Goal: Task Accomplishment & Management: Use online tool/utility

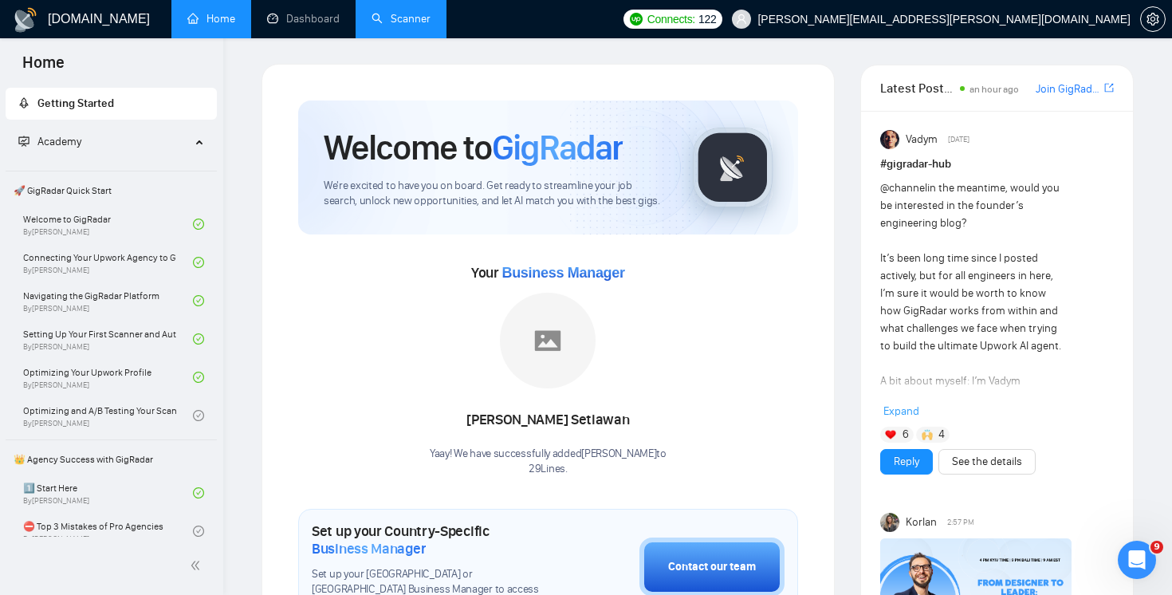
click at [397, 22] on link "Scanner" at bounding box center [400, 19] width 59 height 14
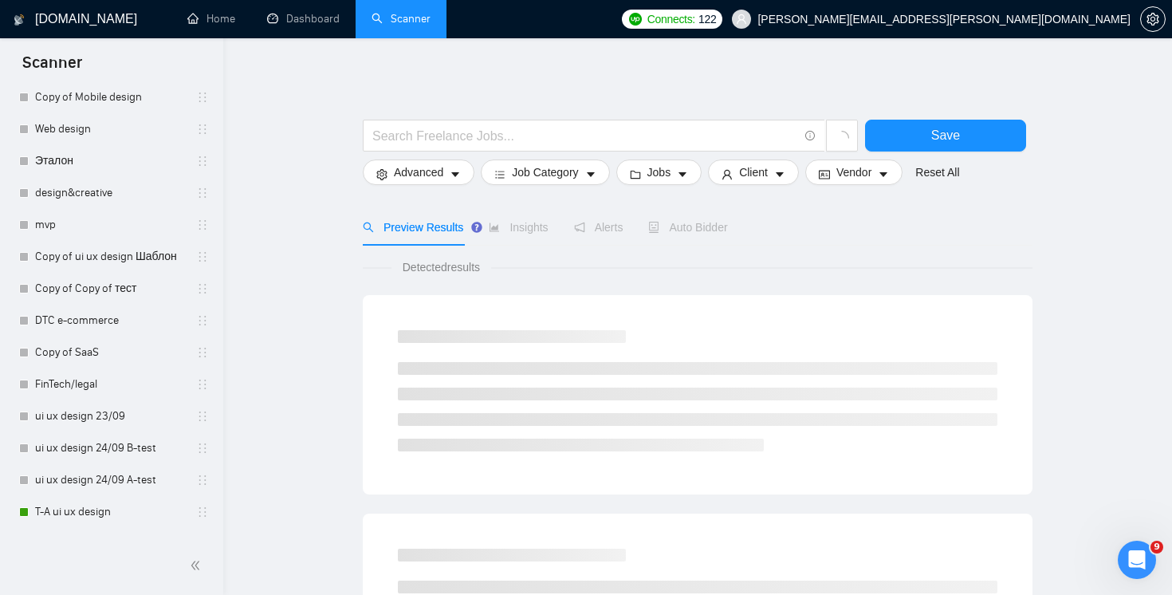
scroll to position [711, 0]
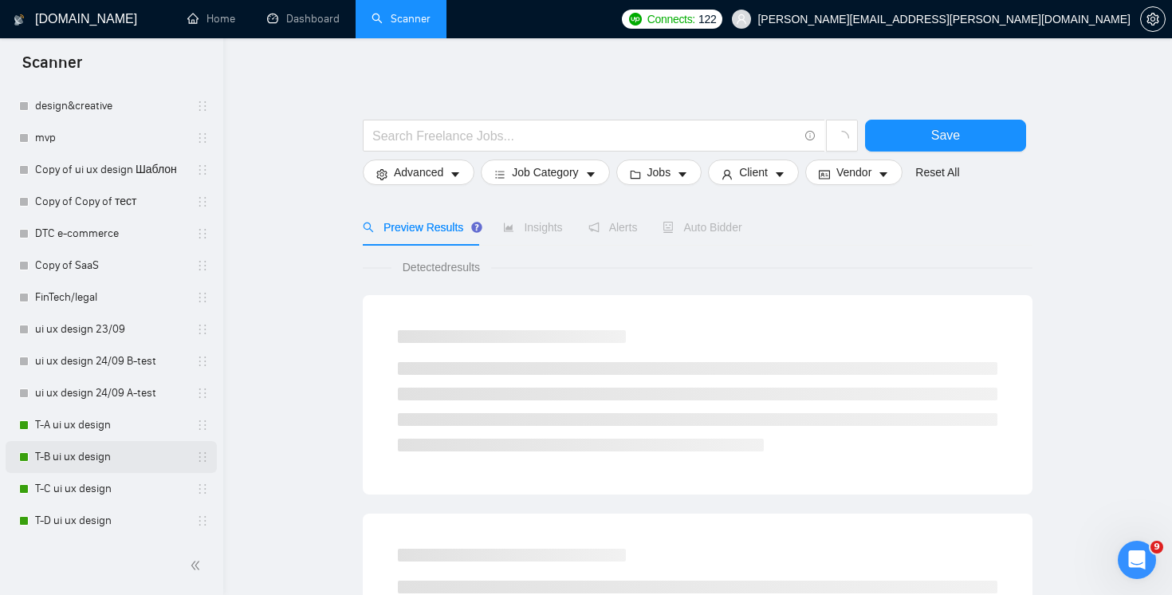
click at [106, 454] on link "T-B ui ux design" at bounding box center [110, 457] width 151 height 32
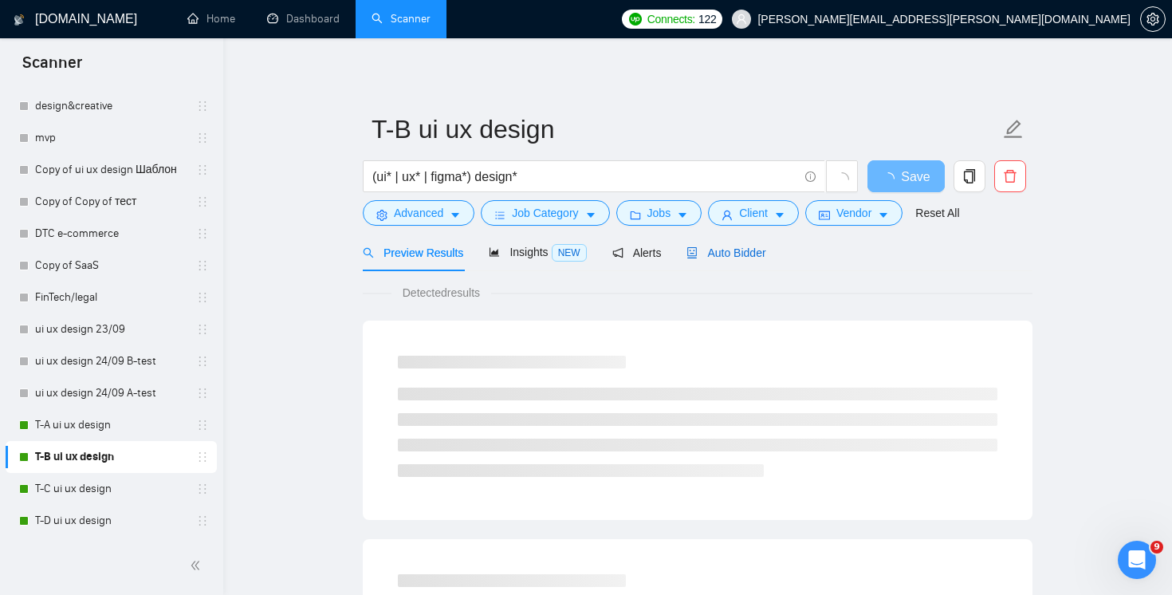
click at [755, 246] on span "Auto Bidder" at bounding box center [725, 252] width 79 height 13
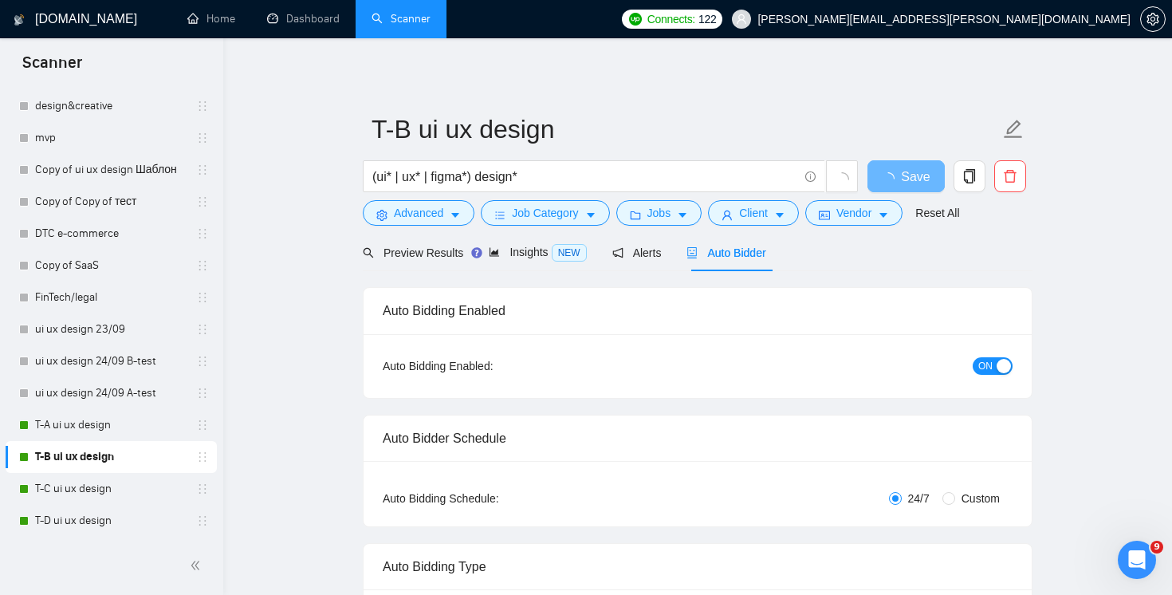
radio input "false"
radio input "true"
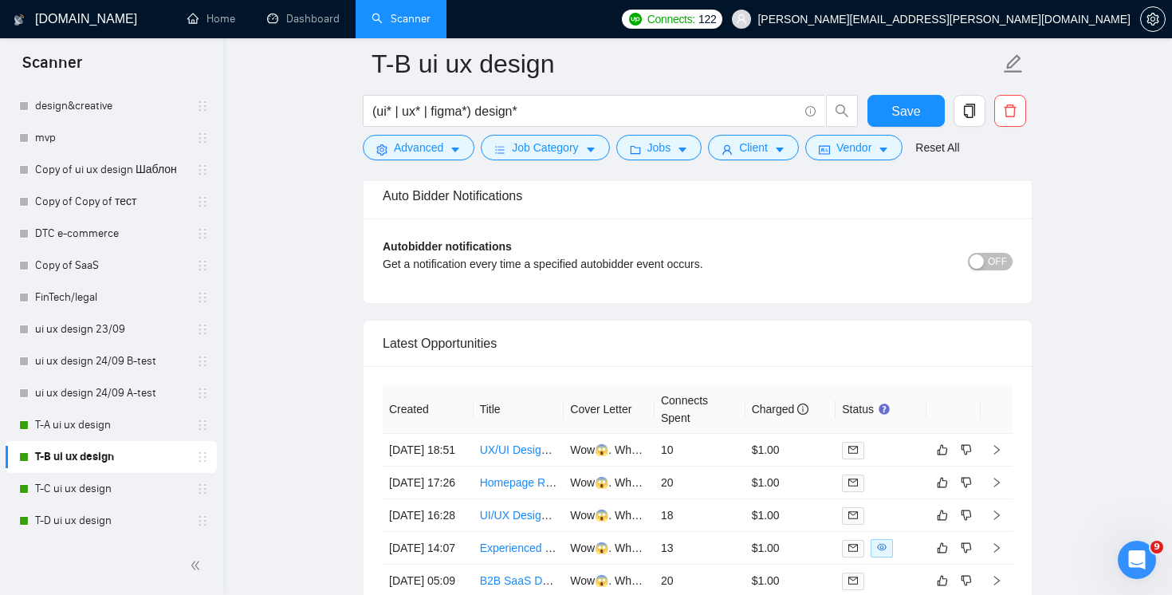
scroll to position [4129, 0]
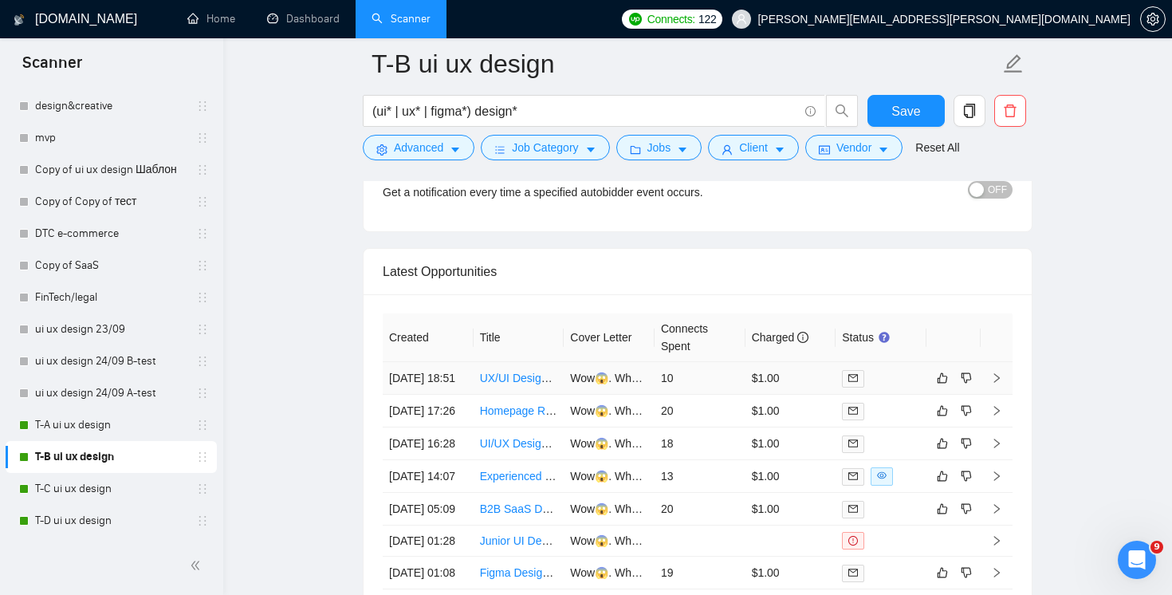
click at [712, 389] on td "10" at bounding box center [699, 378] width 91 height 33
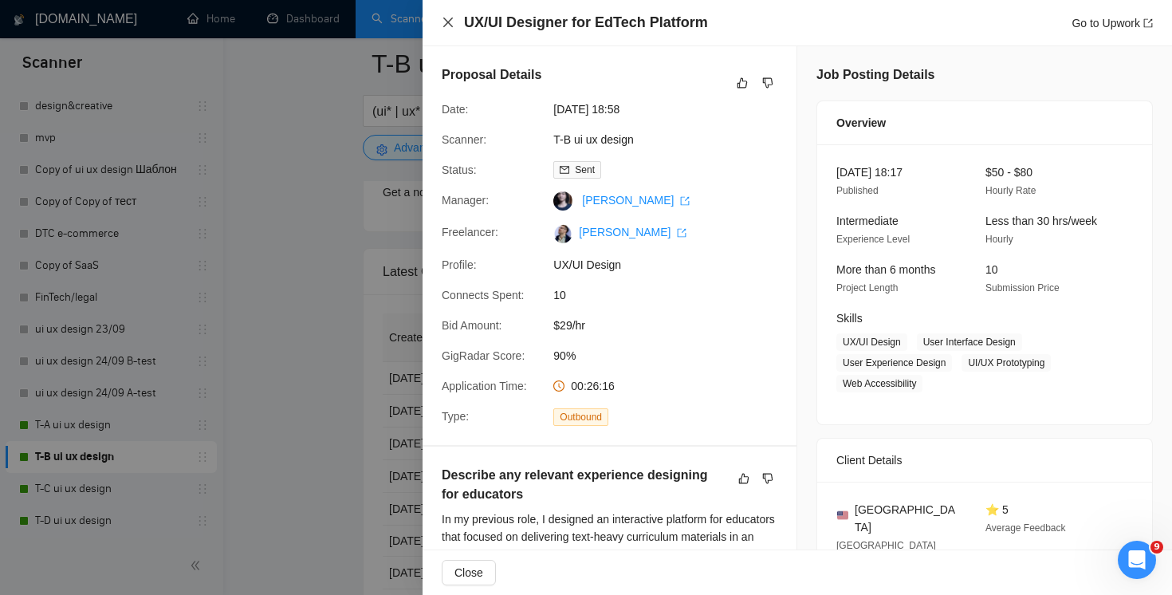
click at [442, 22] on icon "close" at bounding box center [448, 22] width 13 height 13
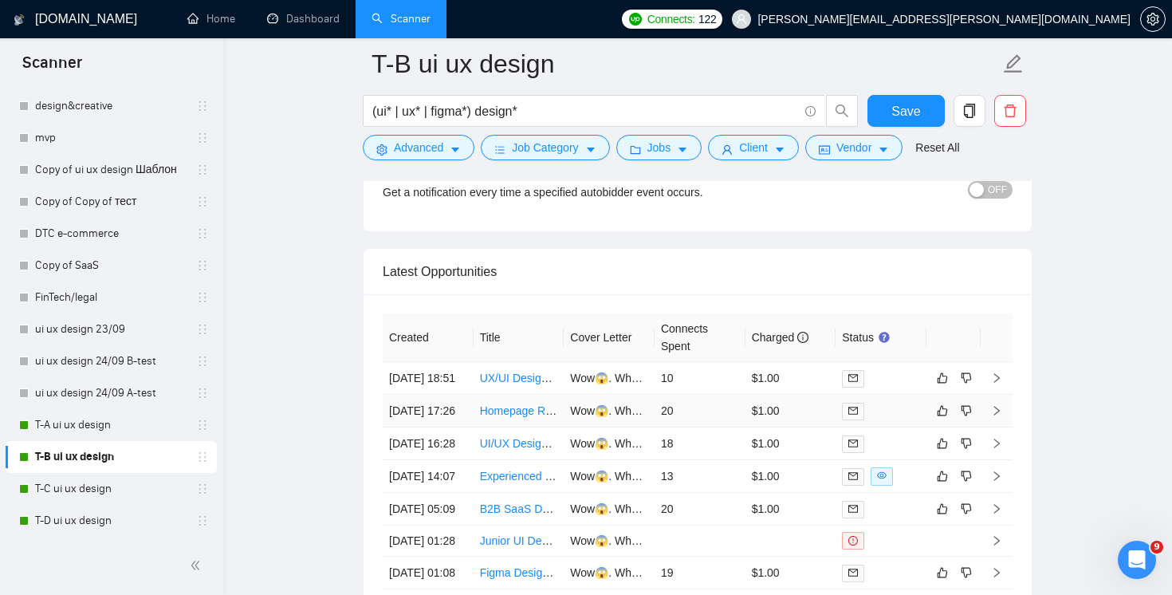
click at [700, 427] on td "20" at bounding box center [699, 411] width 91 height 33
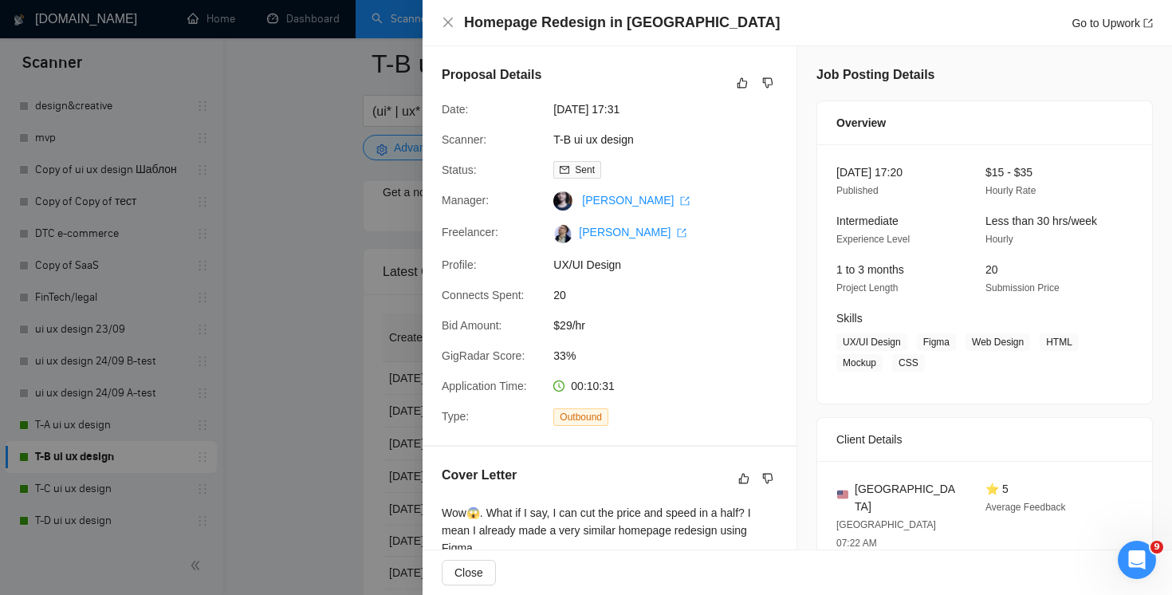
click at [436, 17] on div "Homepage Redesign in Figma Go to Upwork" at bounding box center [796, 23] width 749 height 46
click at [443, 18] on icon "close" at bounding box center [448, 23] width 10 height 10
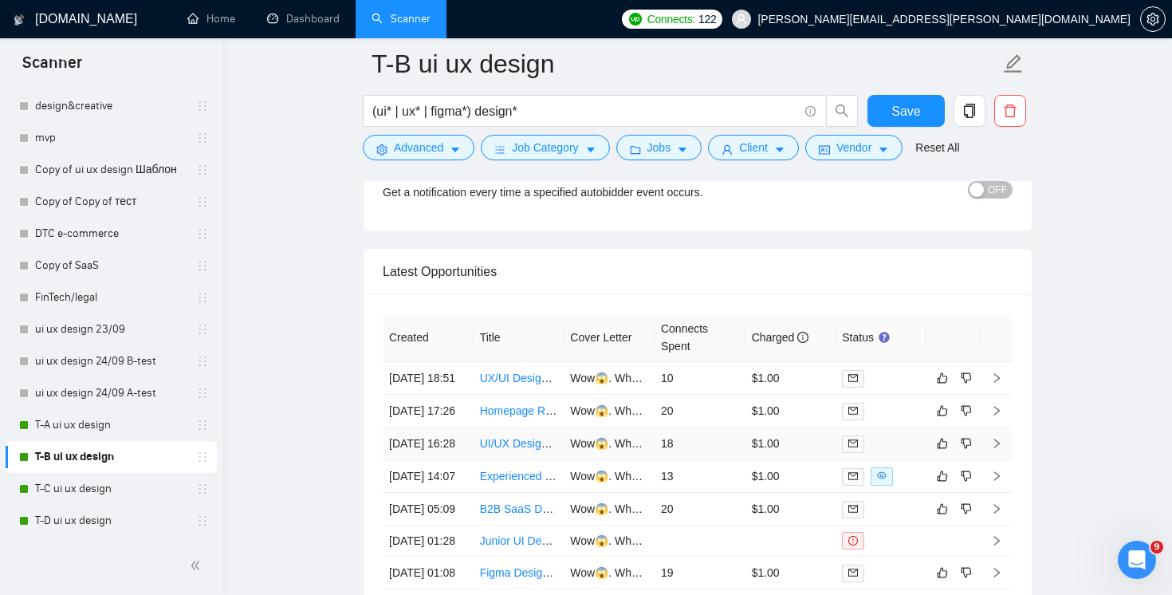
click at [741, 460] on td "18" at bounding box center [699, 443] width 91 height 33
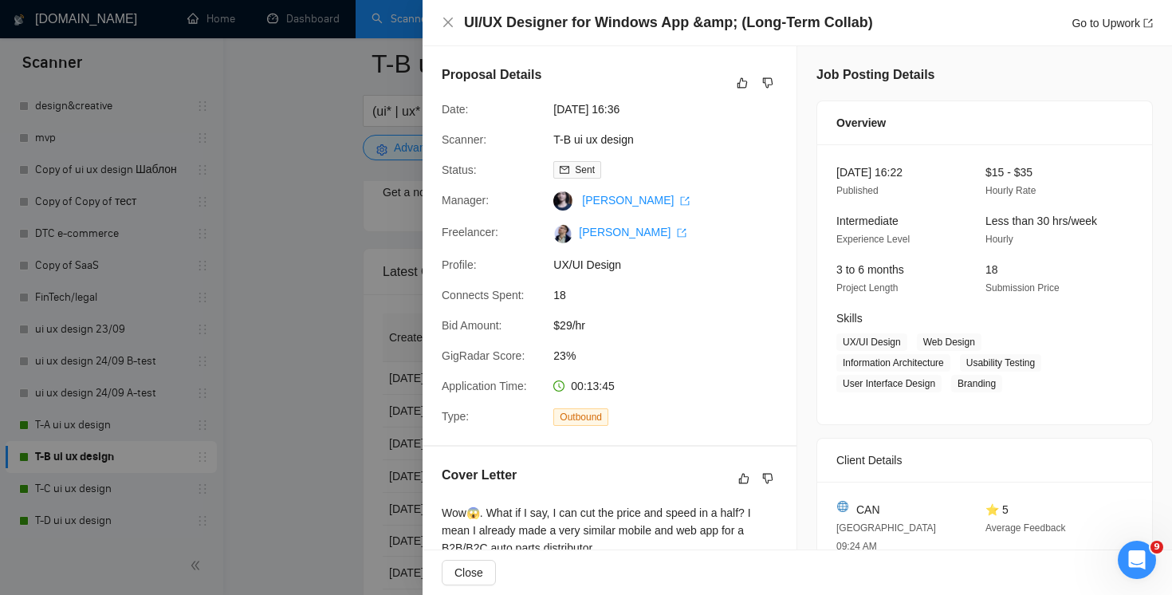
click at [438, 15] on div "UI/UX Designer for Windows App &amp; (Long-Term Collab) Go to Upwork" at bounding box center [796, 23] width 749 height 46
click at [449, 21] on icon "close" at bounding box center [448, 22] width 13 height 13
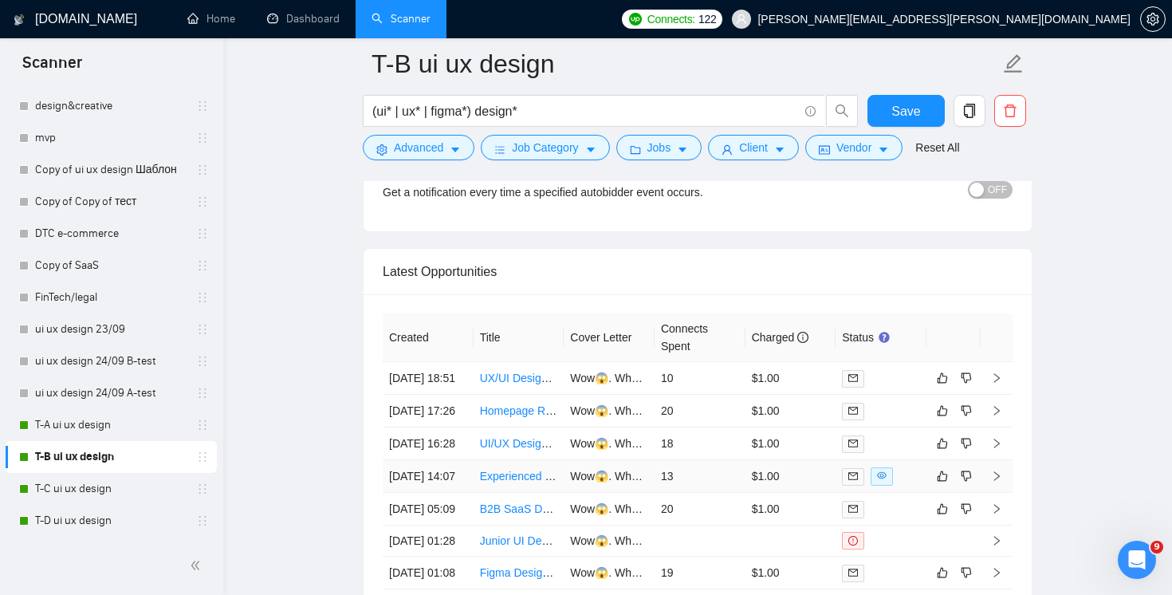
click at [712, 493] on td "13" at bounding box center [699, 476] width 91 height 33
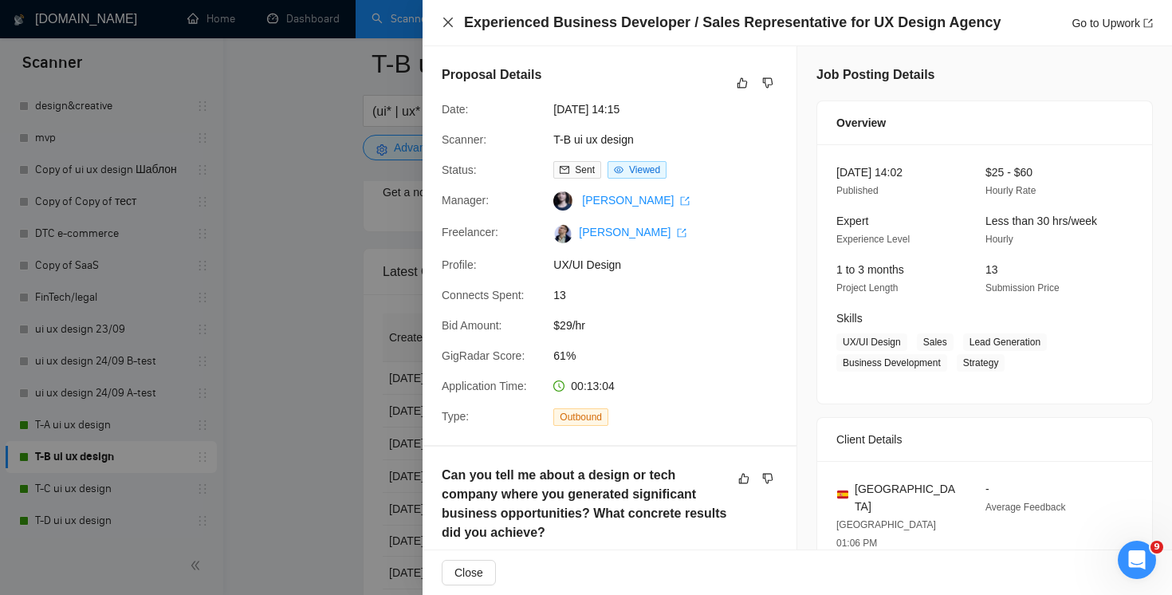
click at [447, 21] on icon "close" at bounding box center [448, 22] width 13 height 13
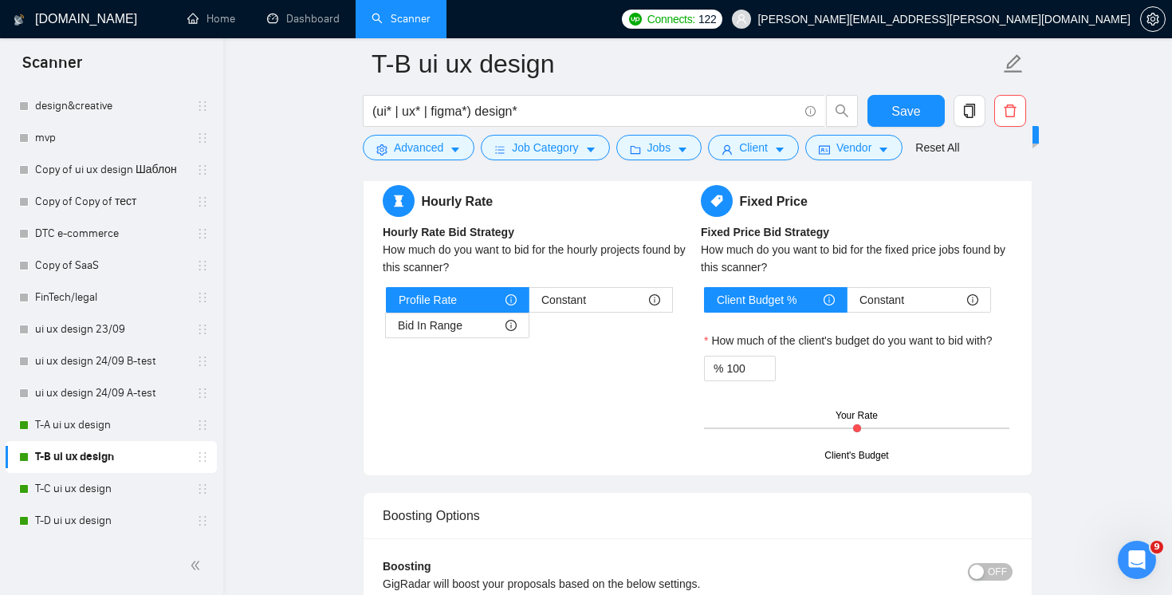
scroll to position [2650, 0]
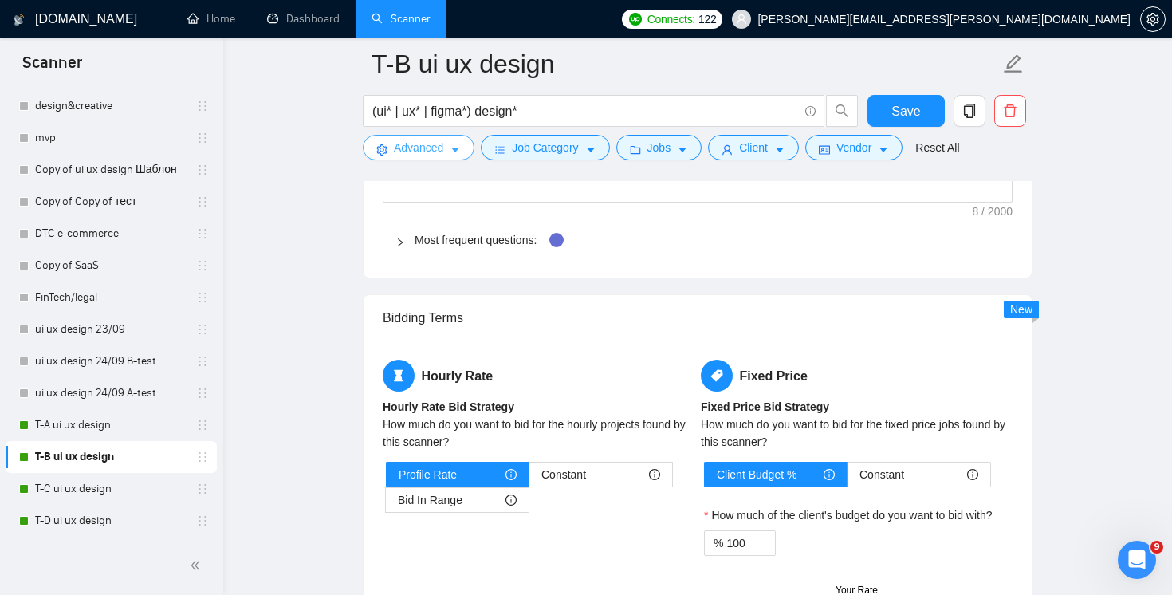
click at [410, 150] on span "Advanced" at bounding box center [418, 148] width 49 height 18
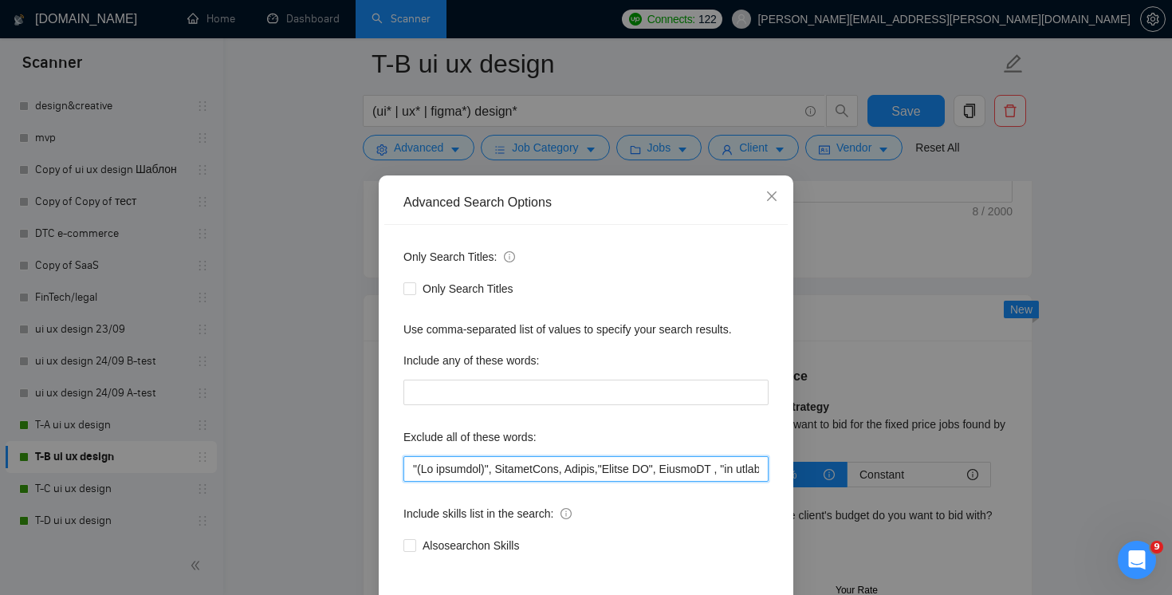
click at [707, 459] on input "text" at bounding box center [585, 469] width 365 height 26
click at [703, 467] on input "text" at bounding box center [585, 469] width 365 height 26
click at [771, 203] on span "Close" at bounding box center [771, 196] width 43 height 43
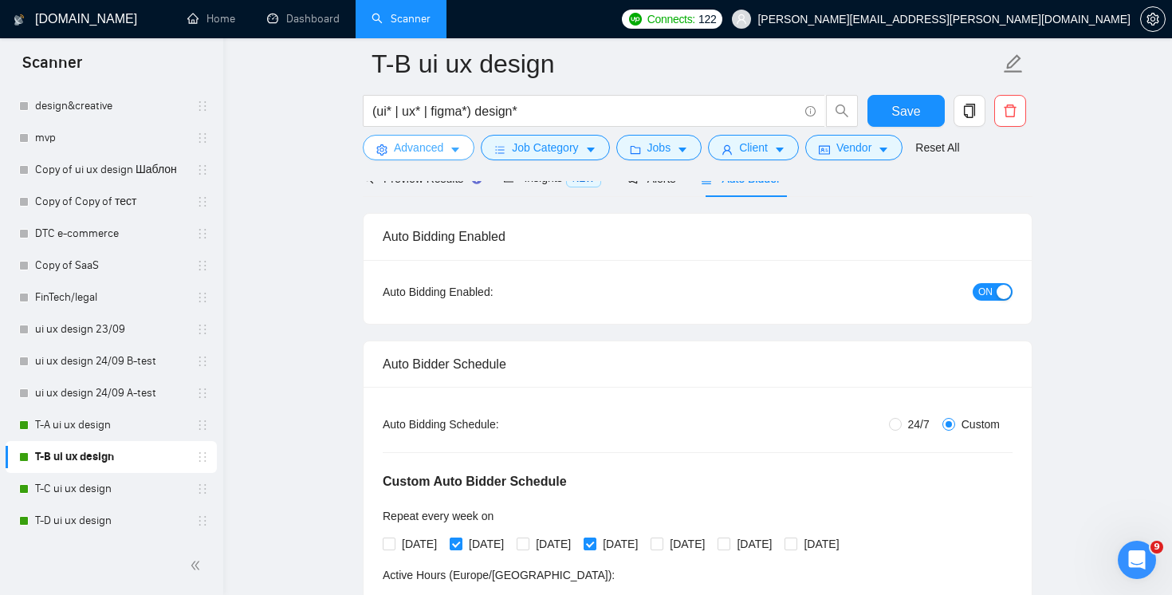
scroll to position [0, 0]
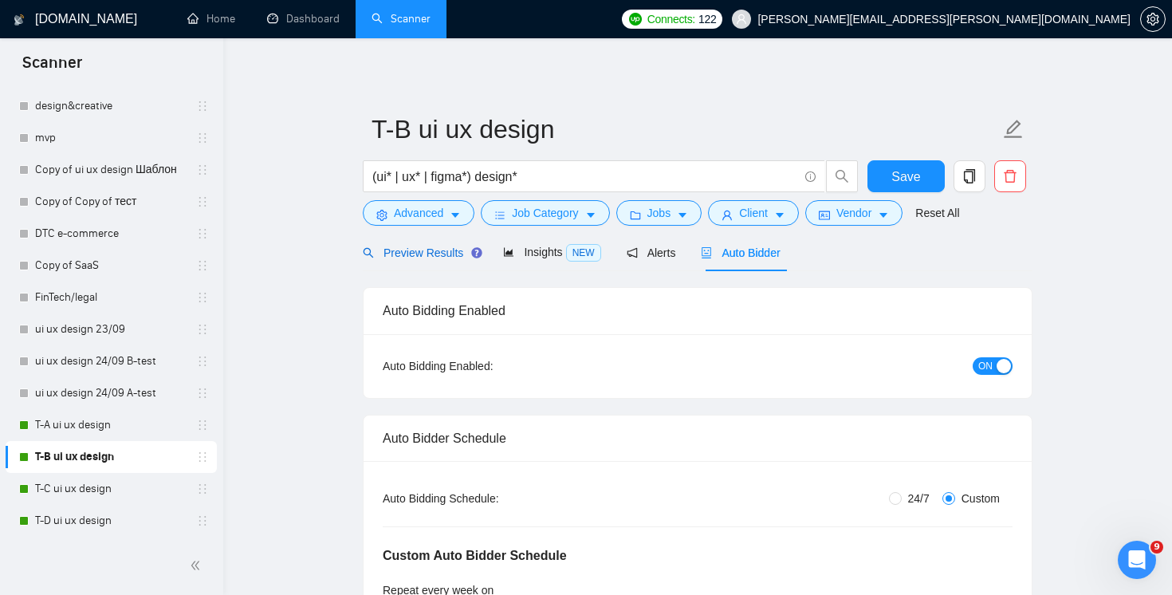
click at [428, 260] on div "Preview Results" at bounding box center [420, 253] width 115 height 18
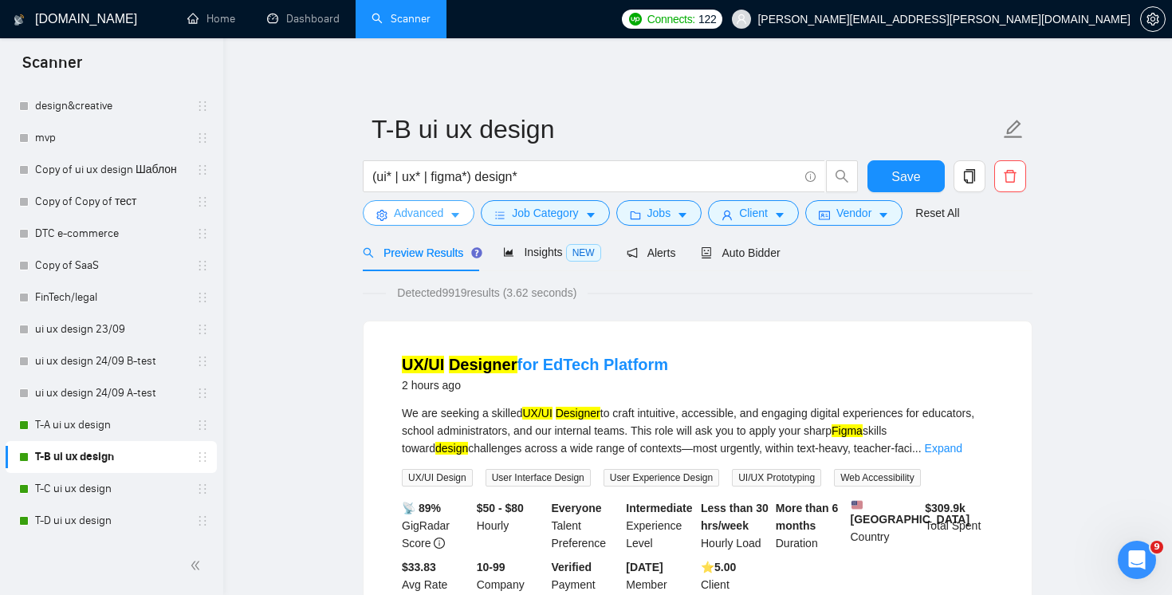
click at [417, 211] on span "Advanced" at bounding box center [418, 213] width 49 height 18
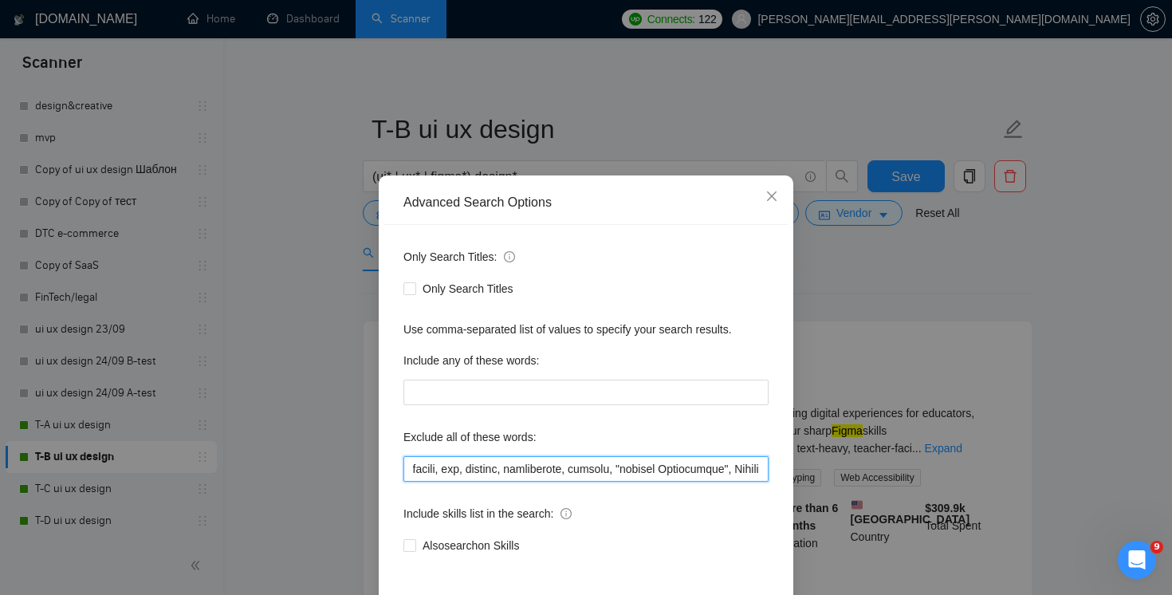
scroll to position [0, 10375]
drag, startPoint x: 667, startPoint y: 473, endPoint x: 1073, endPoint y: 498, distance: 406.5
click at [1073, 498] on div "Advanced Search Options Only Search Titles: Only Search Titles Use comma-separa…" at bounding box center [586, 297] width 1172 height 595
paste input "Business Developer / Sales Representative"
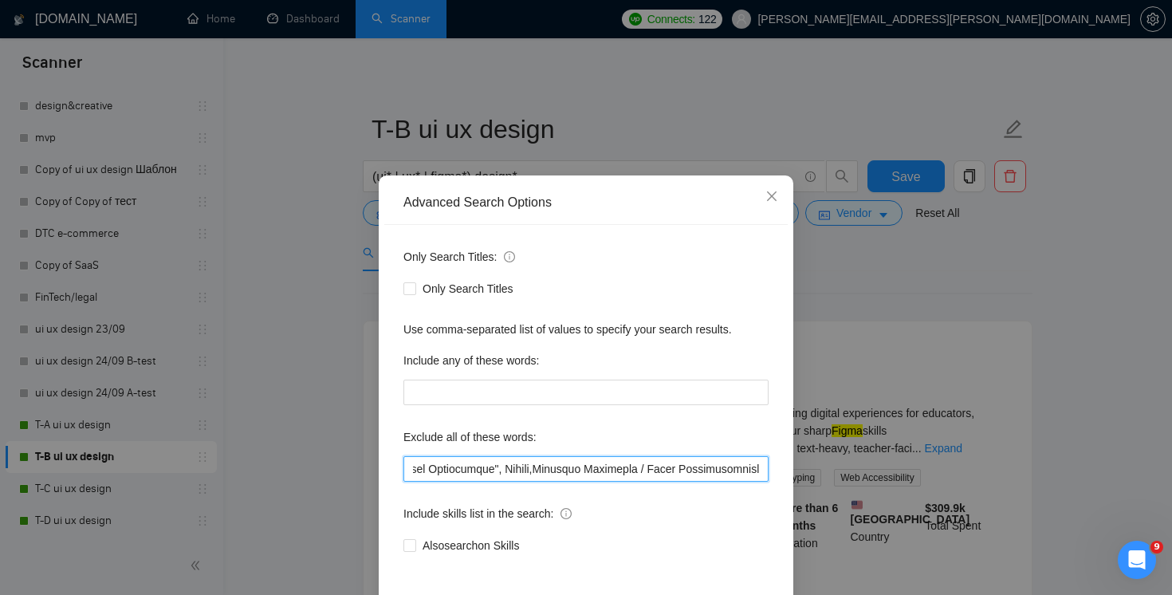
scroll to position [0, 10597]
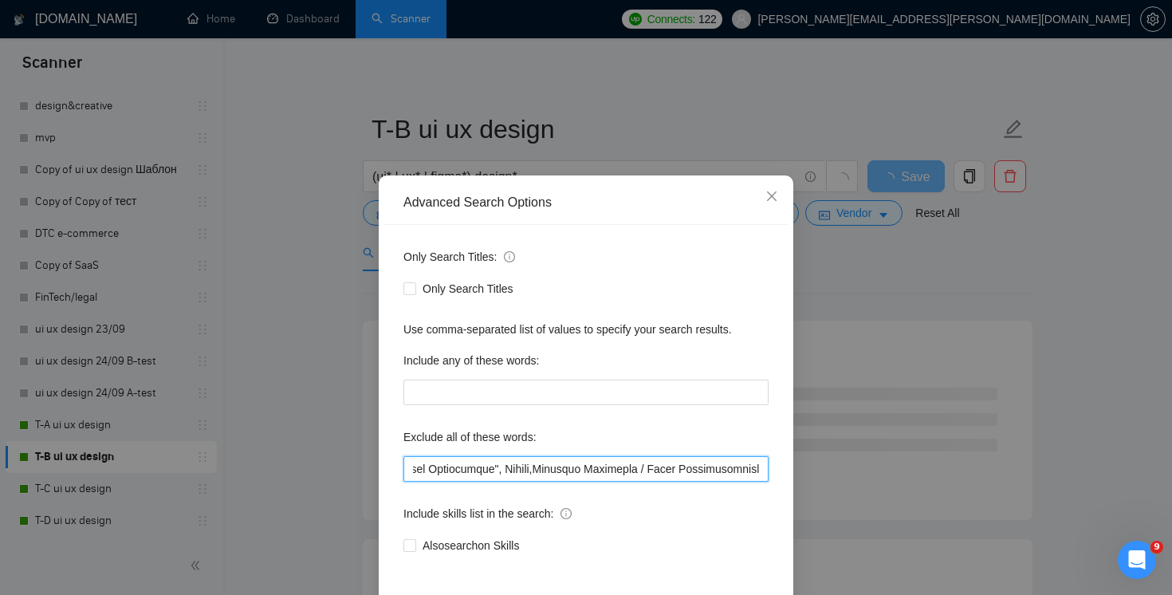
click at [544, 470] on input "text" at bounding box center [585, 469] width 365 height 26
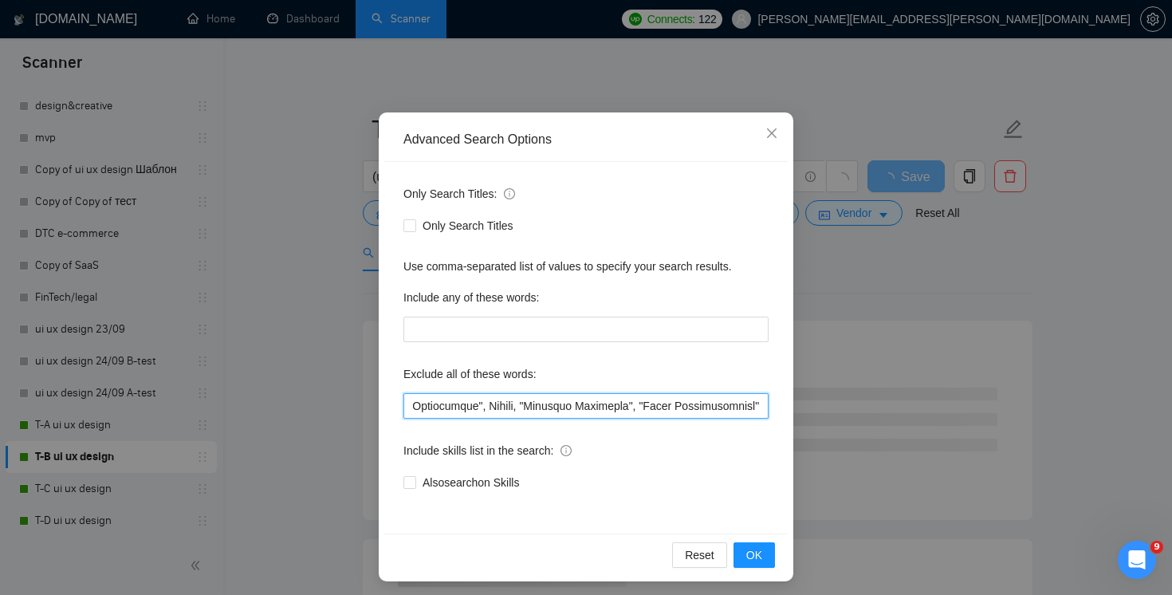
scroll to position [69, 0]
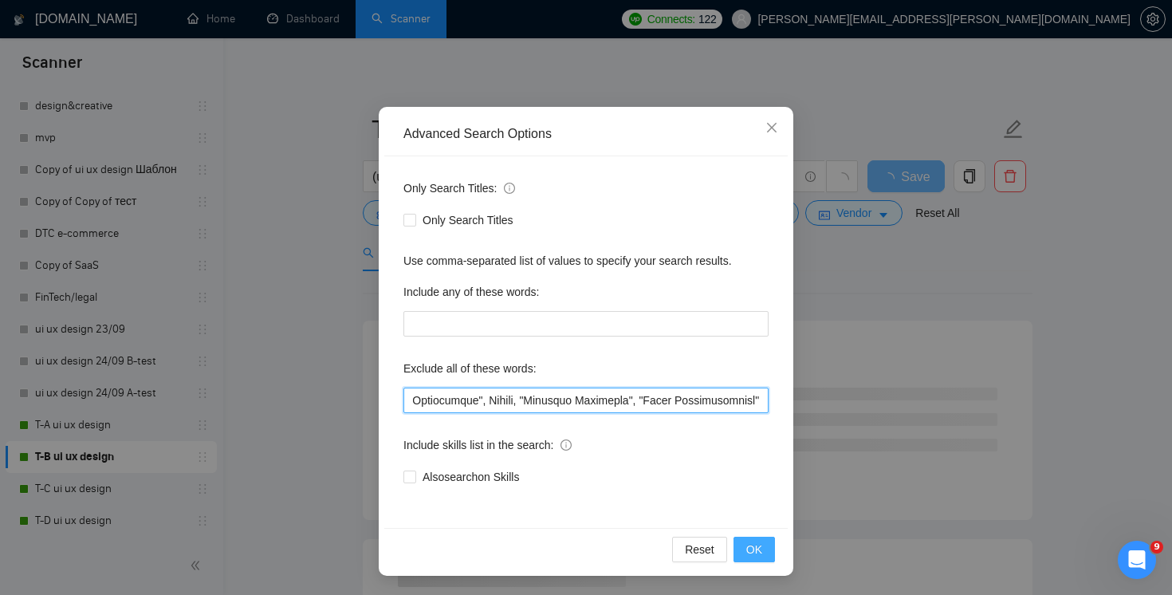
type input ""(No agencies)", FlutterFlow, Chakra,"Chakra UI", ChakraUI , "no agencies",Lear…"
click at [762, 553] on button "OK" at bounding box center [753, 549] width 41 height 26
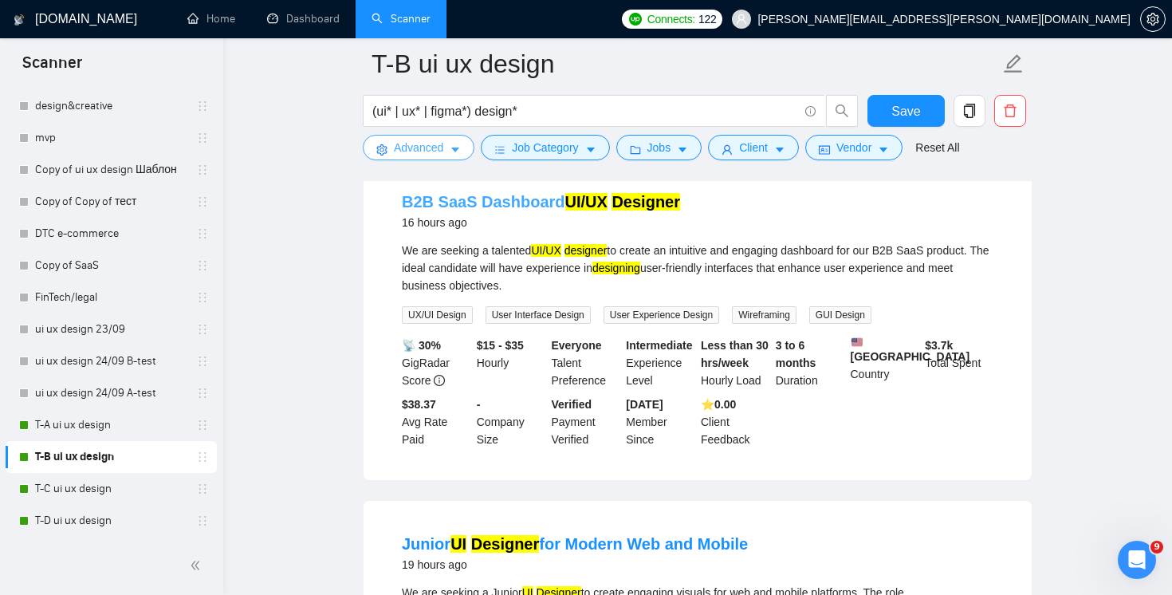
scroll to position [1487, 0]
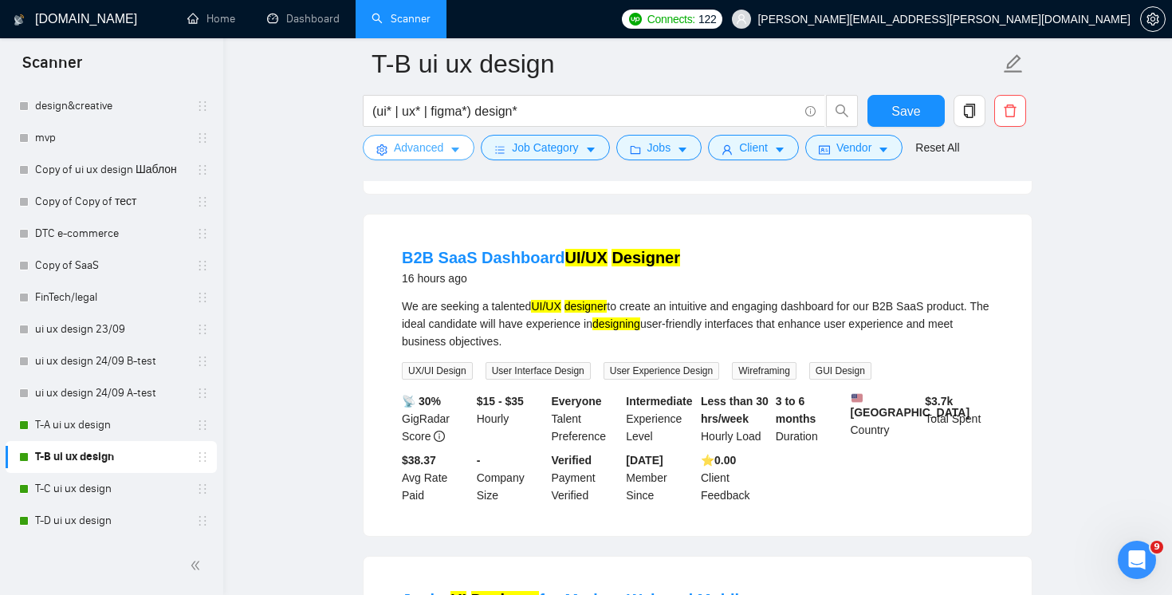
click at [406, 145] on span "Advanced" at bounding box center [418, 148] width 49 height 18
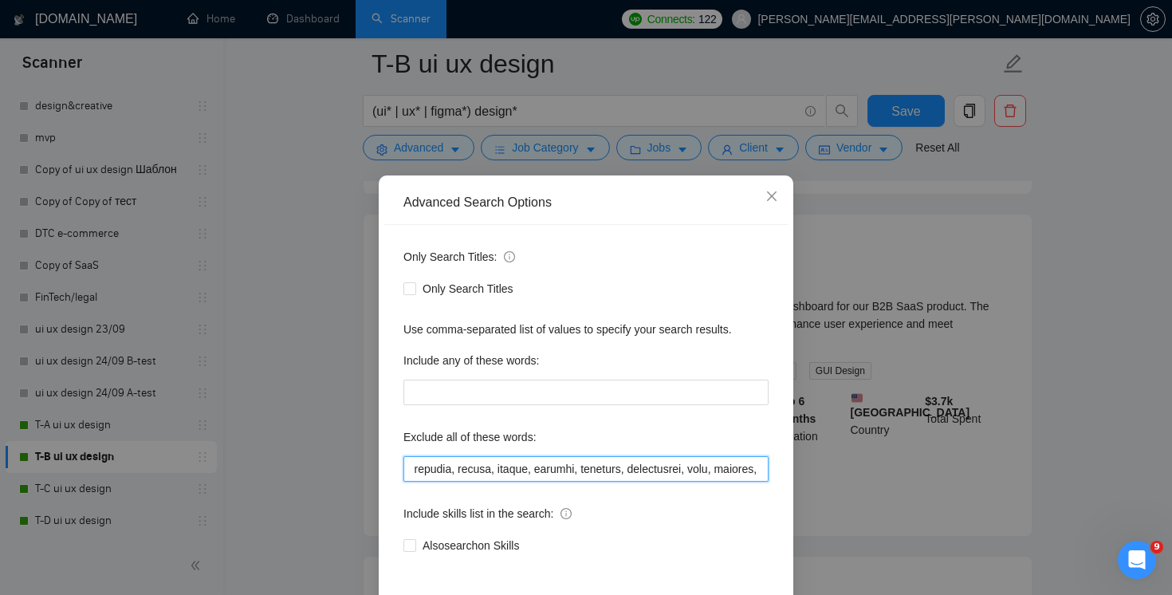
scroll to position [0, 10616]
drag, startPoint x: 666, startPoint y: 469, endPoint x: 1027, endPoint y: 489, distance: 362.4
click at [1027, 489] on div "Advanced Search Options Only Search Titles: Only Search Titles Use comma-separa…" at bounding box center [586, 297] width 1172 height 595
click at [524, 465] on input "text" at bounding box center [585, 469] width 365 height 26
drag, startPoint x: 524, startPoint y: 467, endPoint x: 932, endPoint y: 497, distance: 409.1
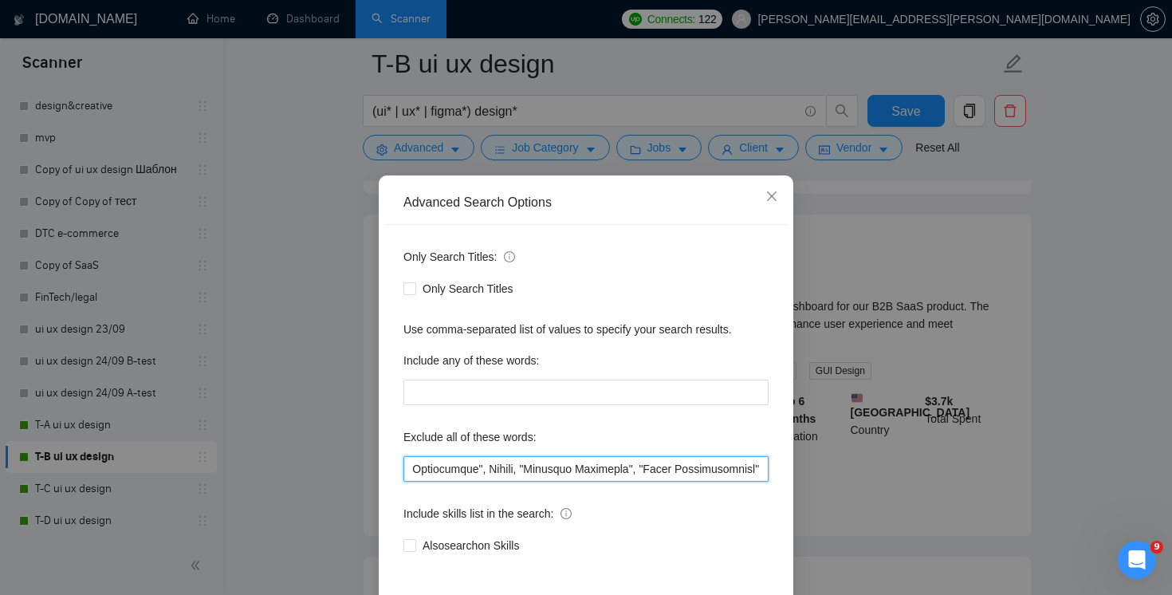
click at [932, 497] on div "Advanced Search Options Only Search Titles: Only Search Titles Use comma-separa…" at bounding box center [586, 297] width 1172 height 595
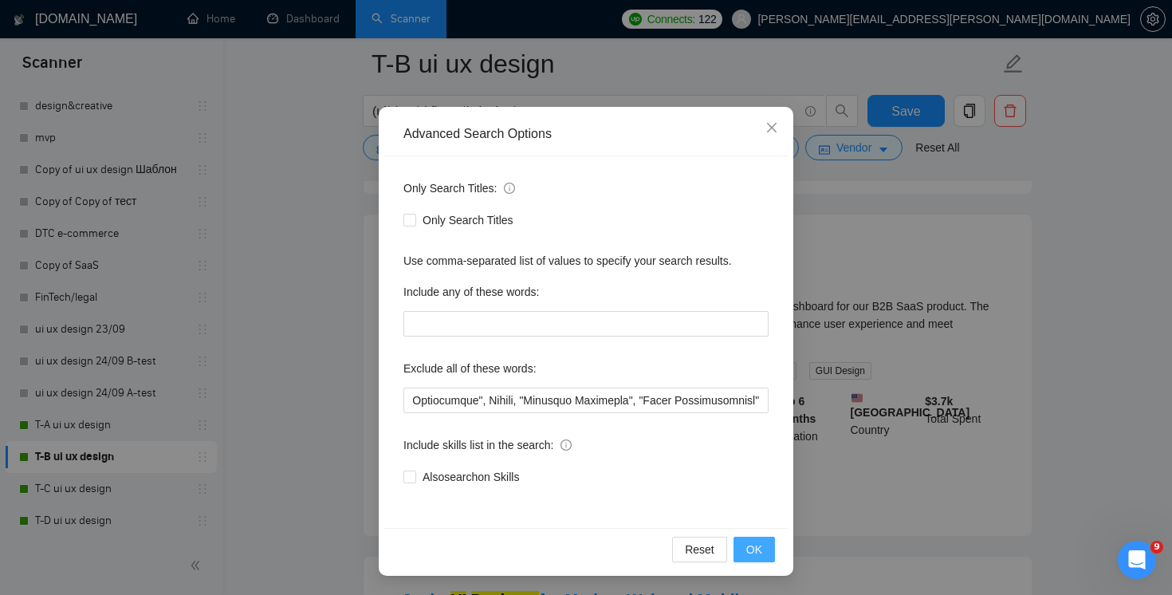
click at [756, 541] on span "OK" at bounding box center [754, 549] width 16 height 18
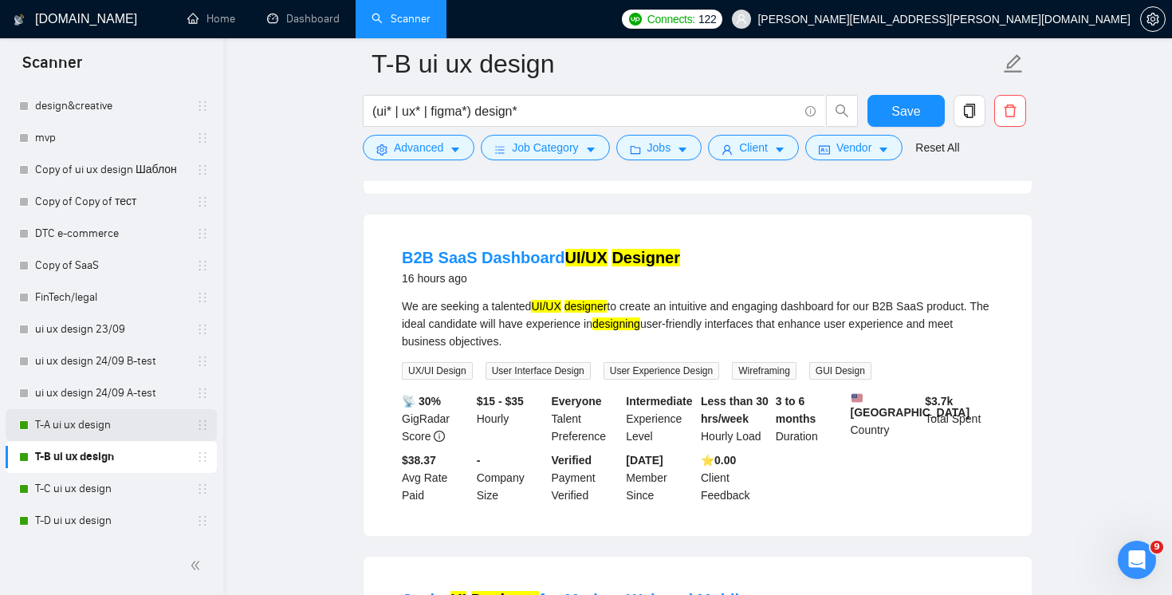
click at [92, 423] on link "T-A ui ux design" at bounding box center [110, 425] width 151 height 32
click at [923, 99] on button "Save" at bounding box center [905, 111] width 77 height 32
click at [69, 419] on link "T-A ui ux design" at bounding box center [110, 425] width 151 height 32
click at [67, 432] on link "T-A ui ux design" at bounding box center [110, 425] width 151 height 32
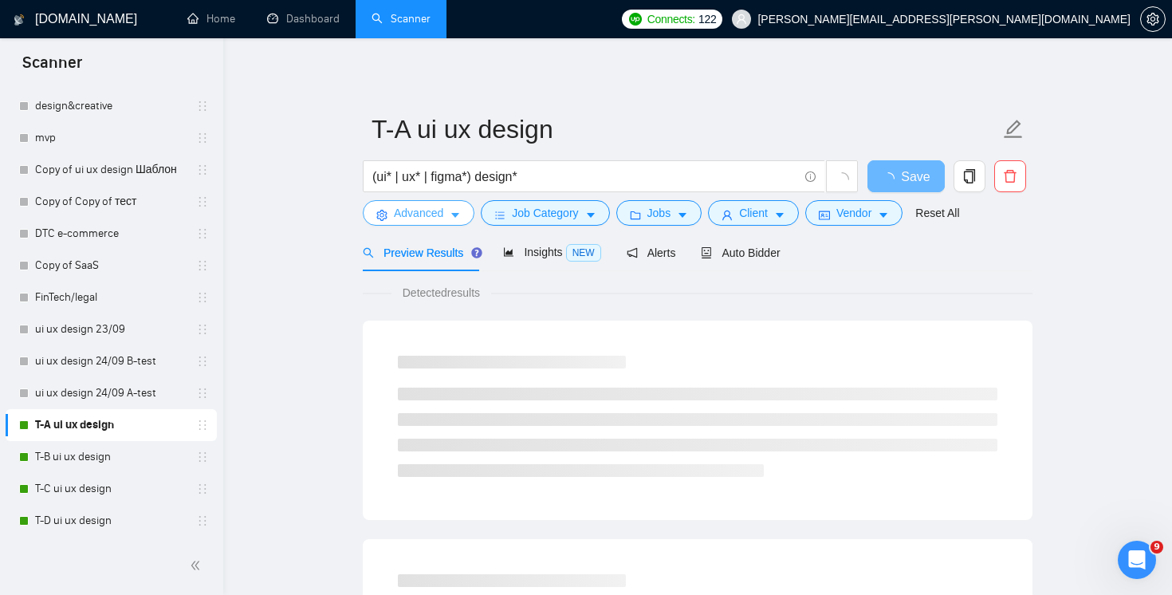
click at [414, 220] on span "Advanced" at bounding box center [418, 213] width 49 height 18
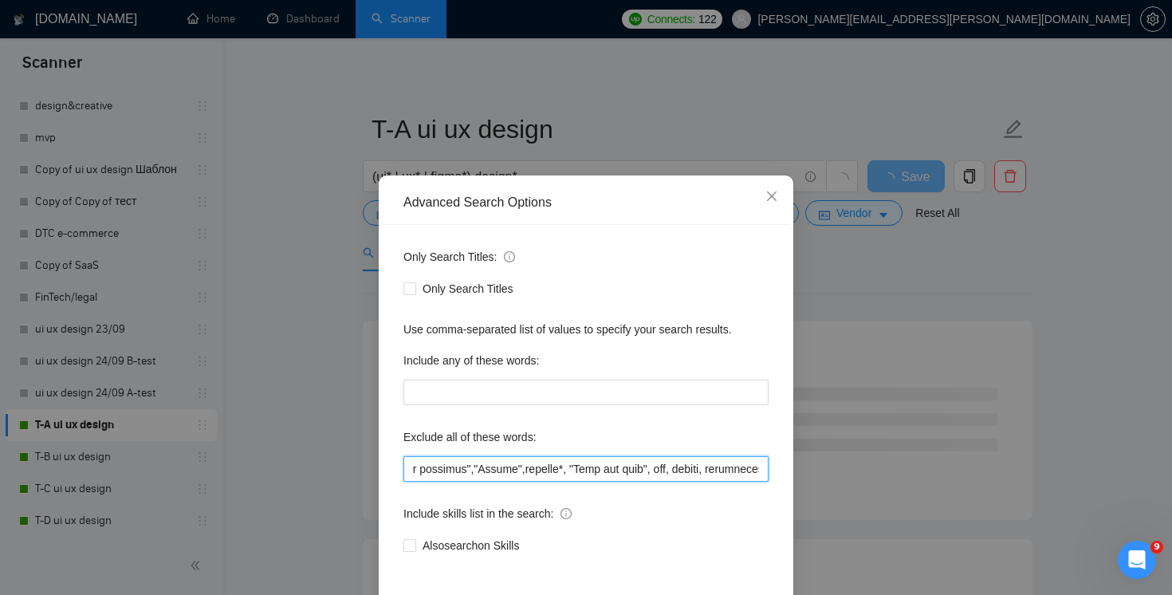
scroll to position [0, 10375]
drag, startPoint x: 653, startPoint y: 474, endPoint x: 1037, endPoint y: 510, distance: 385.8
click at [1037, 511] on div "Advanced Search Options Only Search Titles: Only Search Titles Use comma-separa…" at bounding box center [586, 297] width 1172 height 595
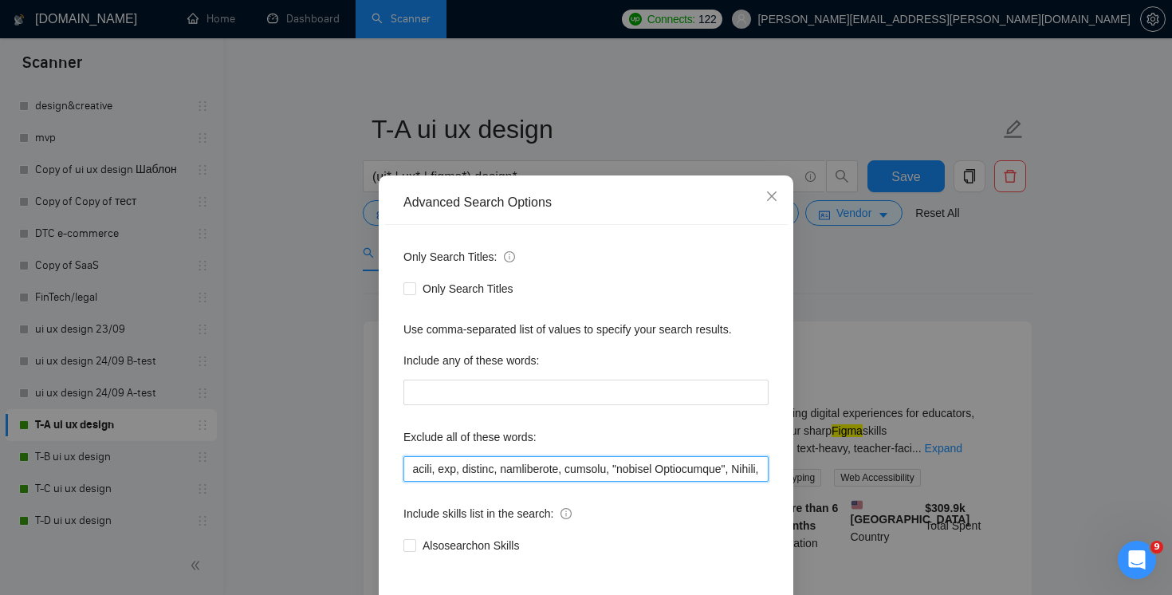
paste input ""Business Developer", "Sales Representative""
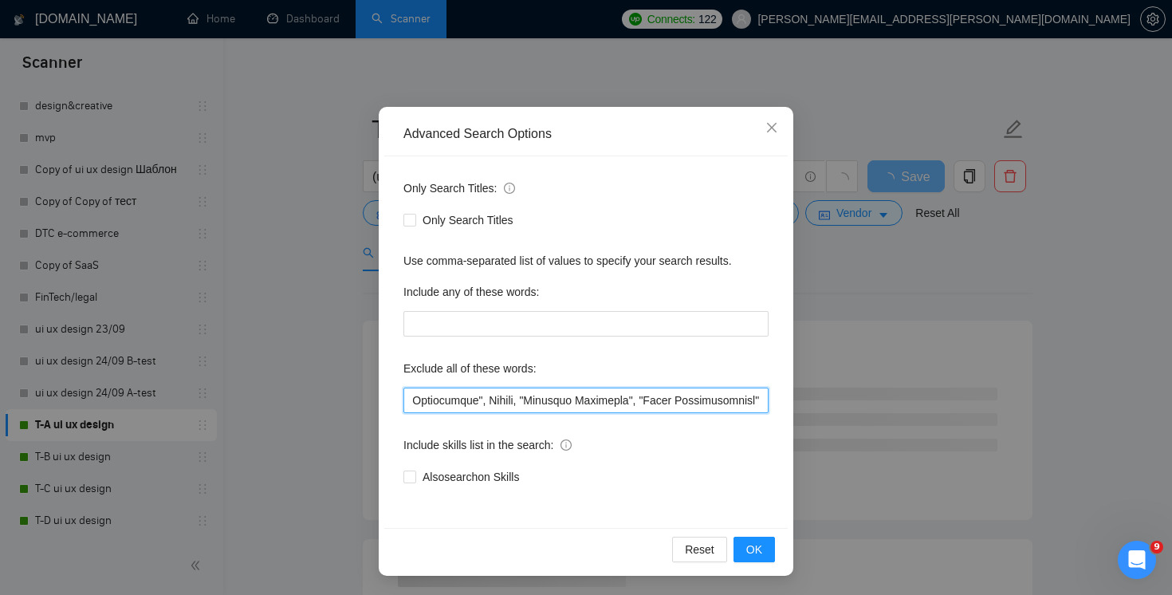
scroll to position [66, 0]
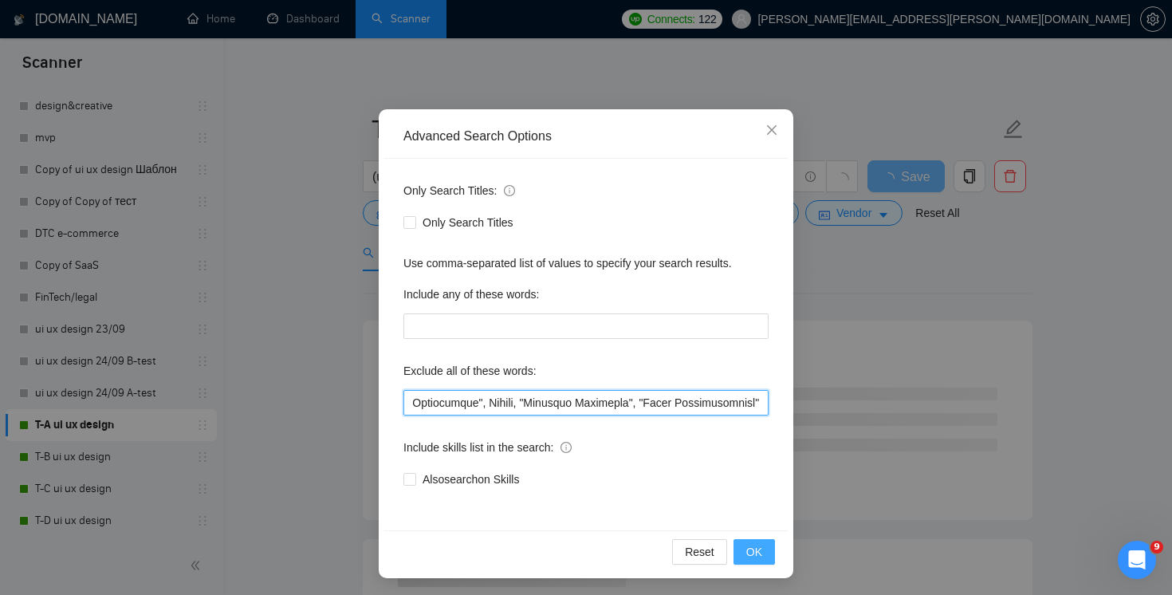
type input ""(No agencies)", FlutterFlow, Chakra,"Chakra UI", ChakraUI , "no agencies",Lear…"
click at [756, 554] on span "OK" at bounding box center [754, 552] width 16 height 18
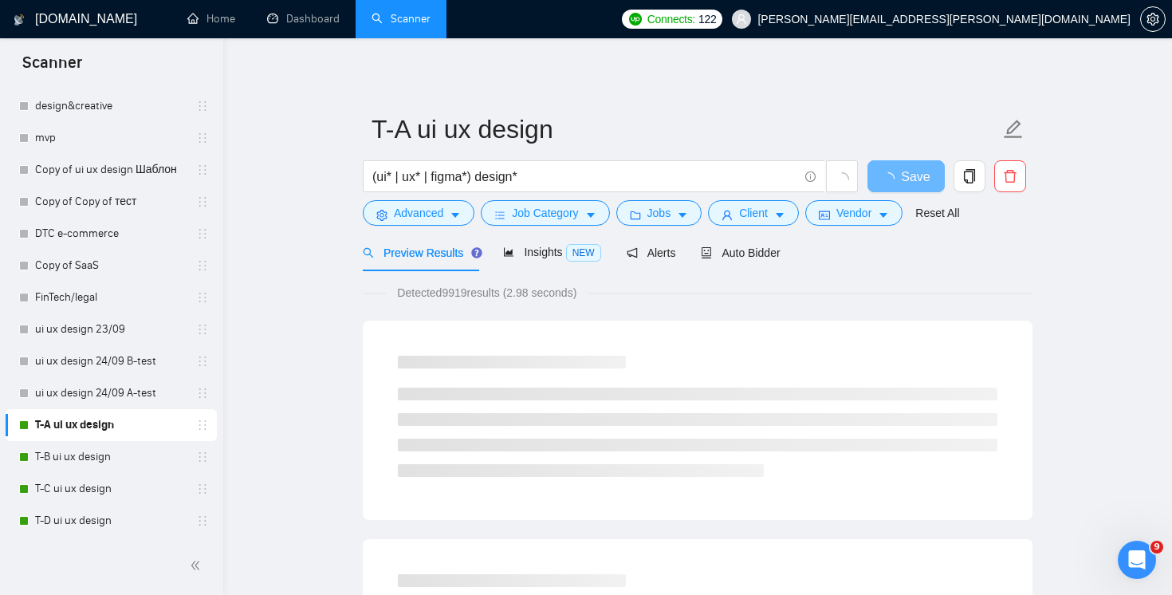
scroll to position [0, 0]
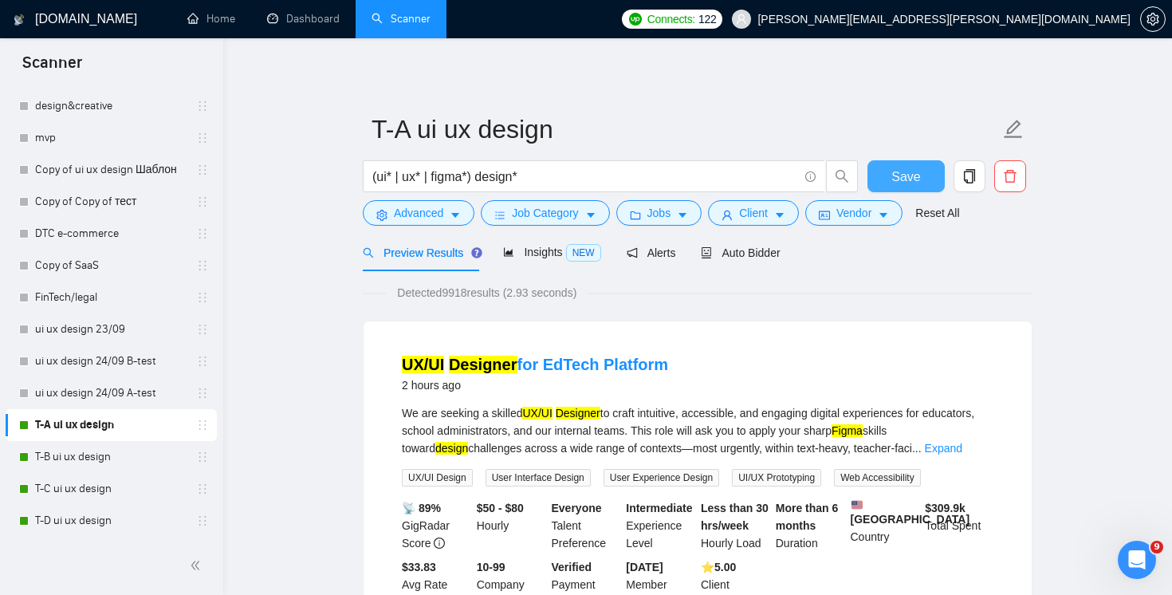
click at [905, 176] on span "Save" at bounding box center [905, 177] width 29 height 20
click at [113, 489] on link "T-C ui ux design" at bounding box center [110, 489] width 151 height 32
click at [909, 179] on span "Save" at bounding box center [905, 177] width 29 height 20
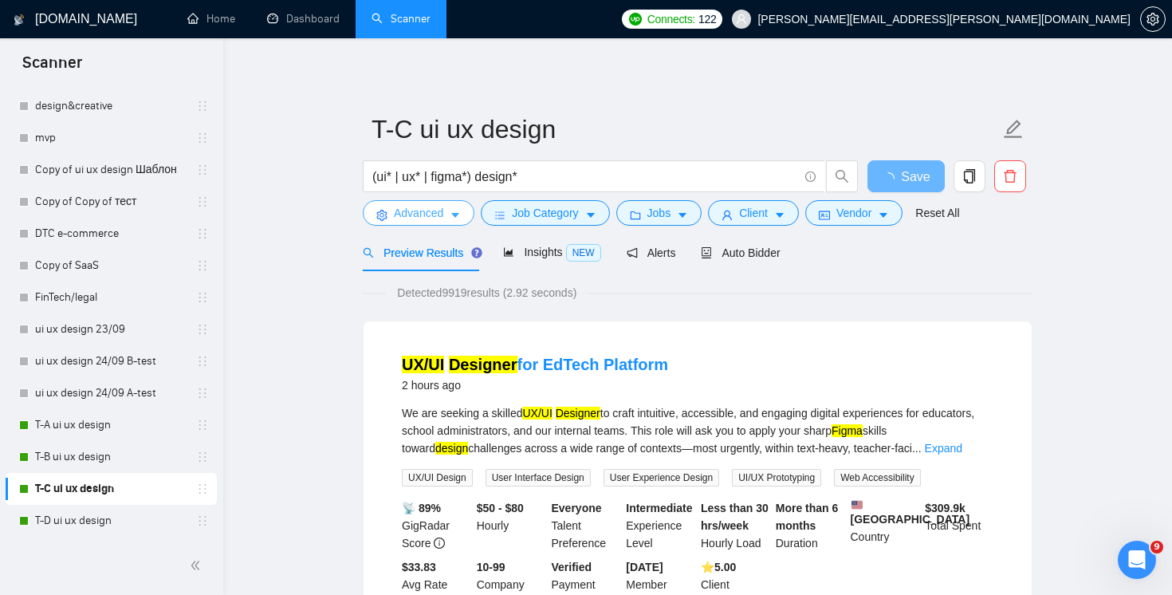
click at [425, 212] on span "Advanced" at bounding box center [418, 213] width 49 height 18
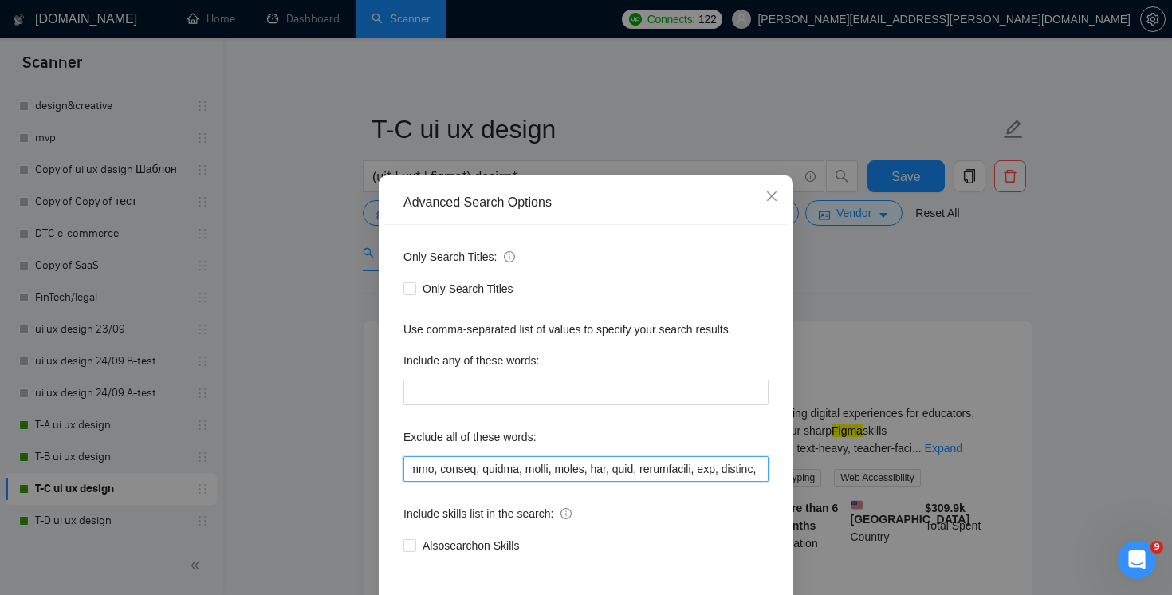
scroll to position [0, 10375]
drag, startPoint x: 686, startPoint y: 472, endPoint x: 1168, endPoint y: 525, distance: 484.4
click at [1168, 525] on div "Advanced Search Options Only Search Titles: Only Search Titles Use comma-separa…" at bounding box center [586, 297] width 1172 height 595
paste input ""Business Developer", "Sales Representative""
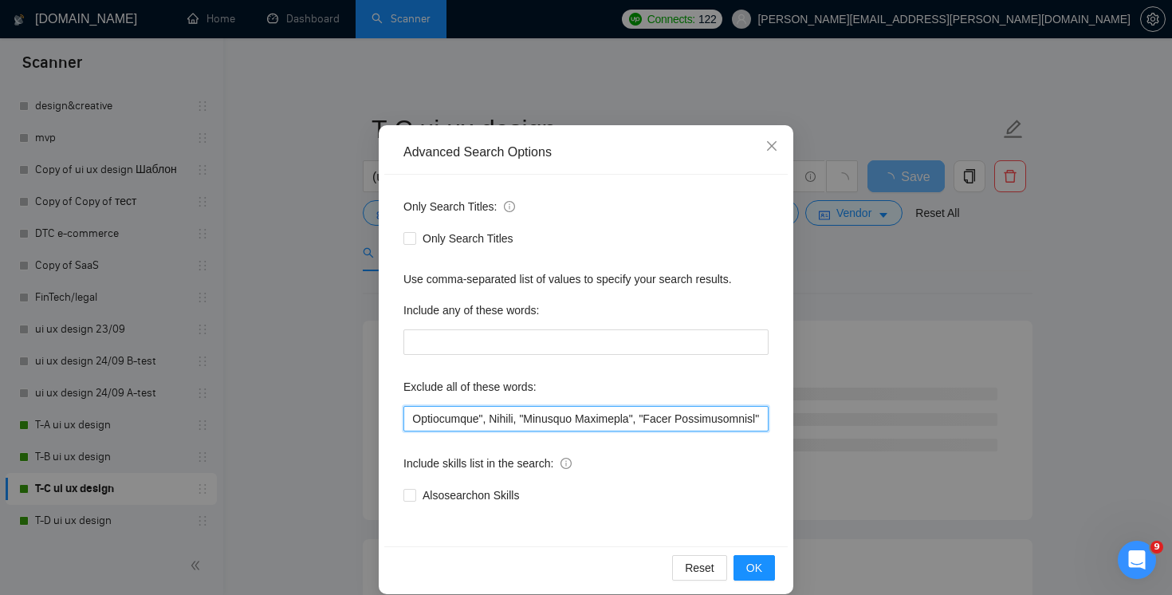
scroll to position [69, 0]
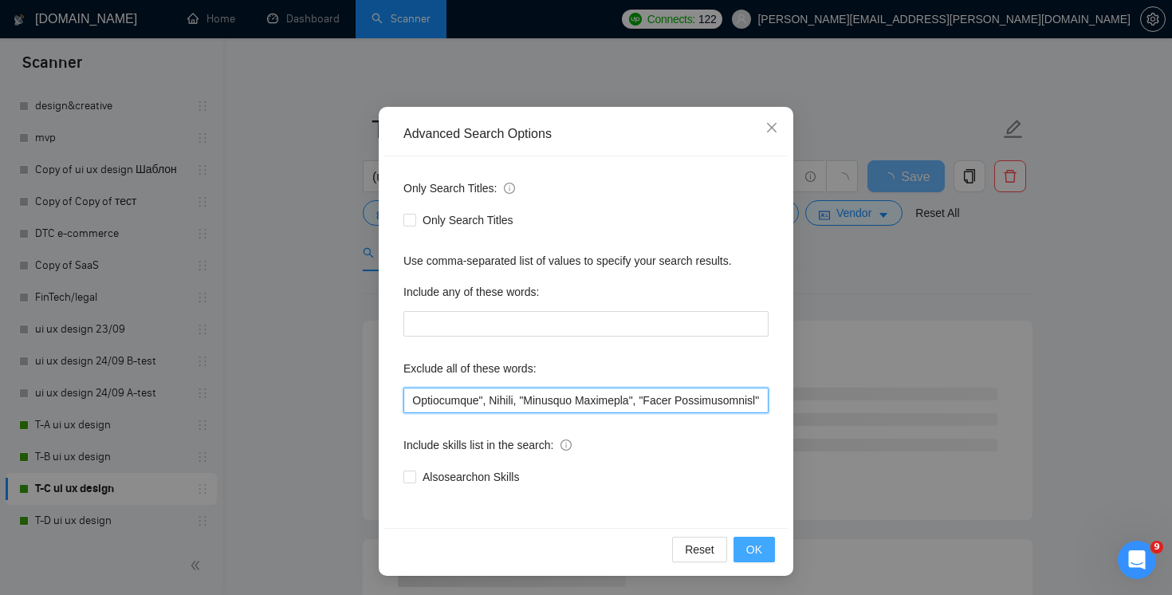
type input ""(No agencies)", FlutterFlow, Chakra,"Chakra UI", ChakraUI , "no agencies",Lear…"
click at [748, 547] on span "OK" at bounding box center [754, 549] width 16 height 18
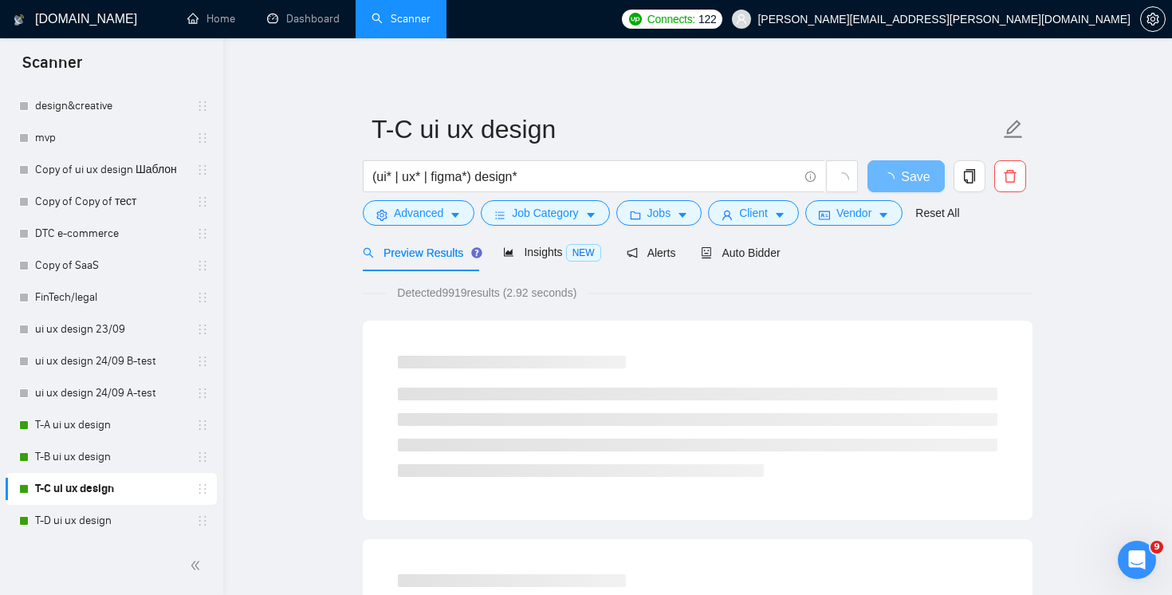
scroll to position [0, 0]
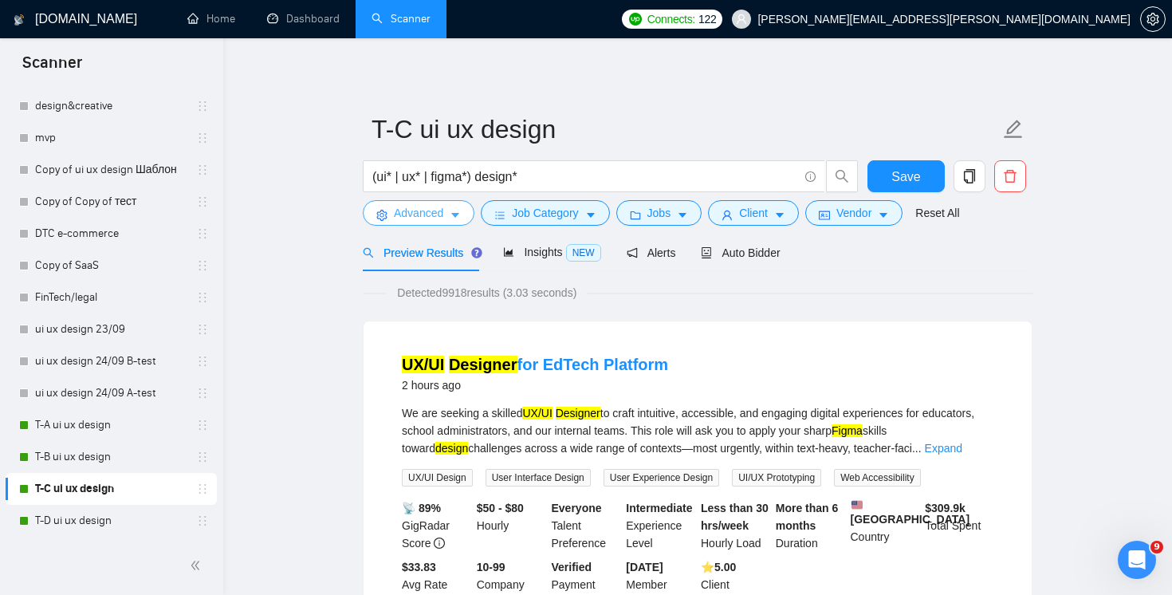
click at [438, 218] on span "Advanced" at bounding box center [418, 213] width 49 height 18
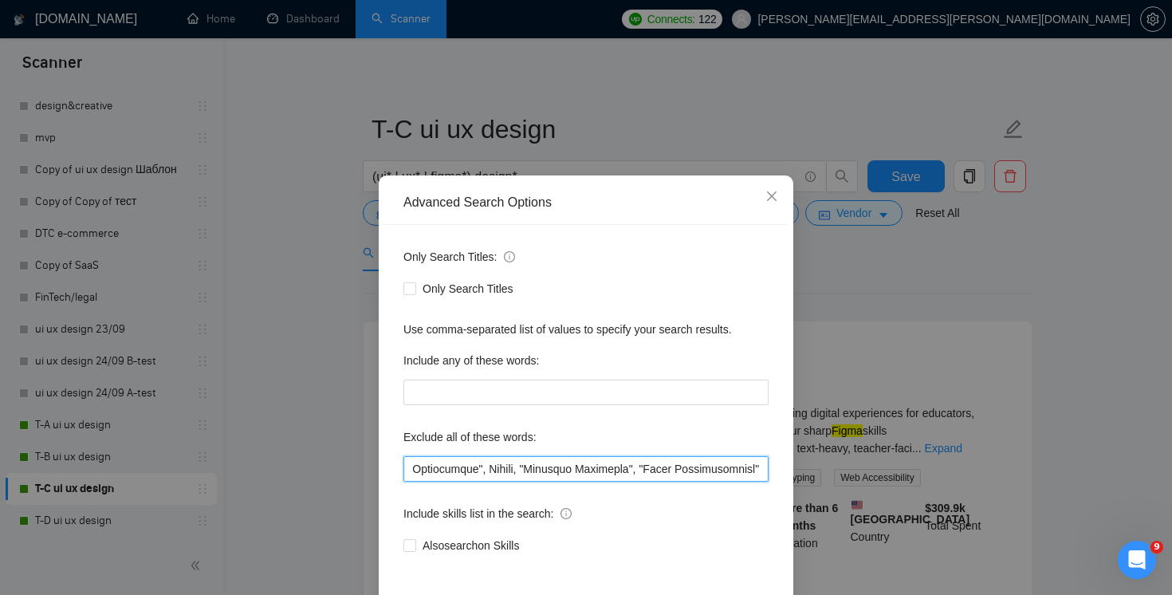
scroll to position [0, 10616]
drag, startPoint x: 709, startPoint y: 469, endPoint x: 1035, endPoint y: 512, distance: 329.5
click at [1035, 512] on div "Advanced Search Options Only Search Titles: Only Search Titles Use comma-separa…" at bounding box center [586, 297] width 1172 height 595
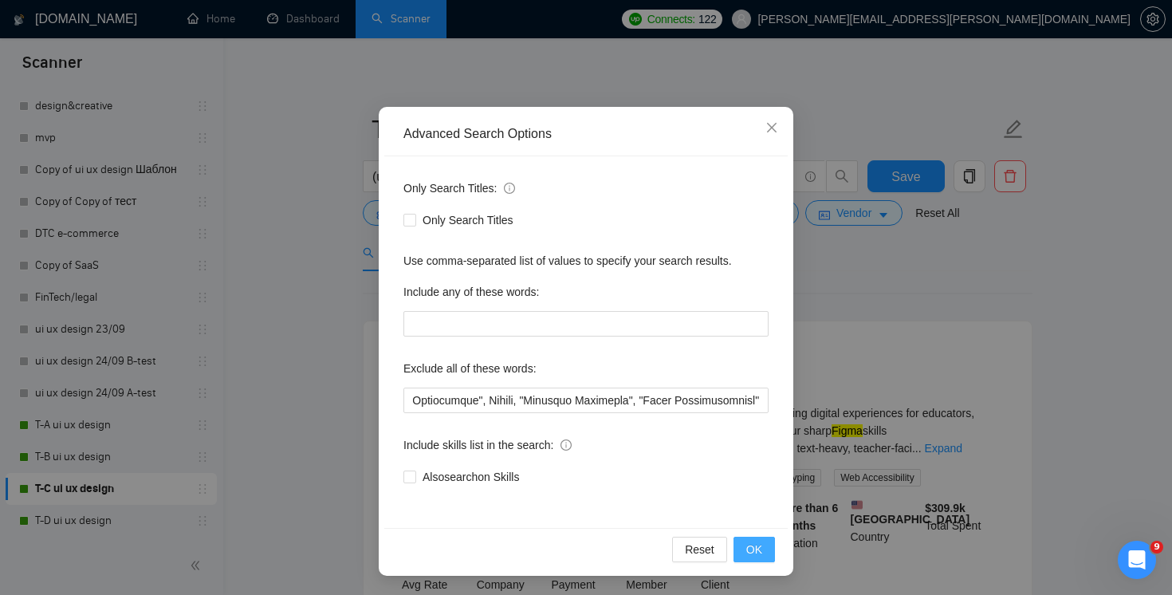
scroll to position [0, 0]
click at [757, 548] on span "OK" at bounding box center [754, 549] width 16 height 18
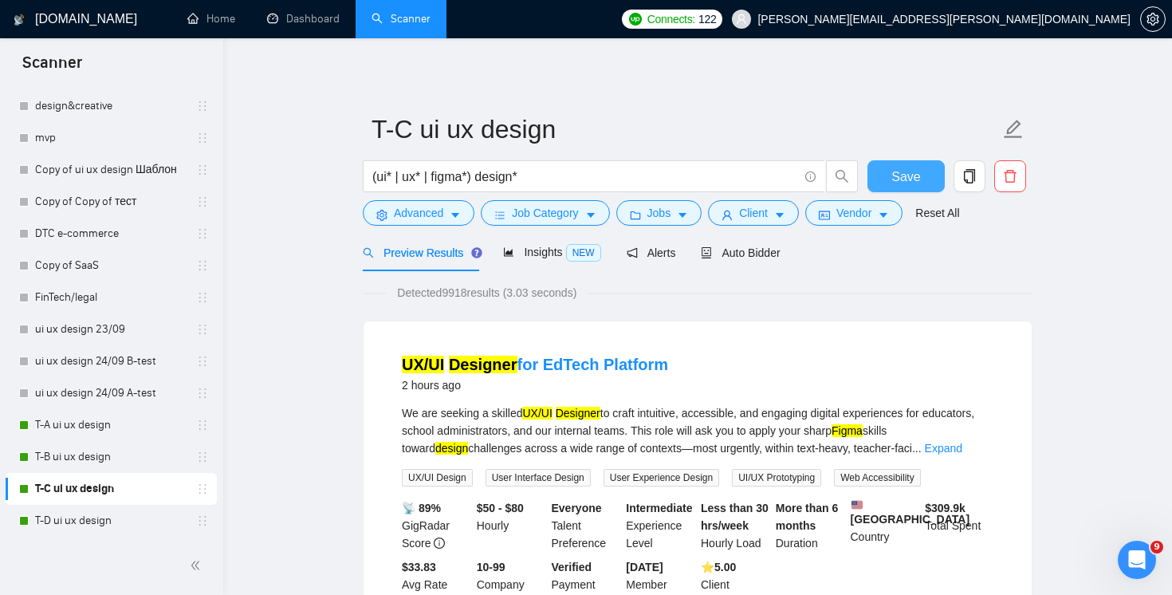
click at [909, 174] on span "Save" at bounding box center [905, 177] width 29 height 20
click at [135, 512] on link "T-D ui ux design" at bounding box center [110, 521] width 151 height 32
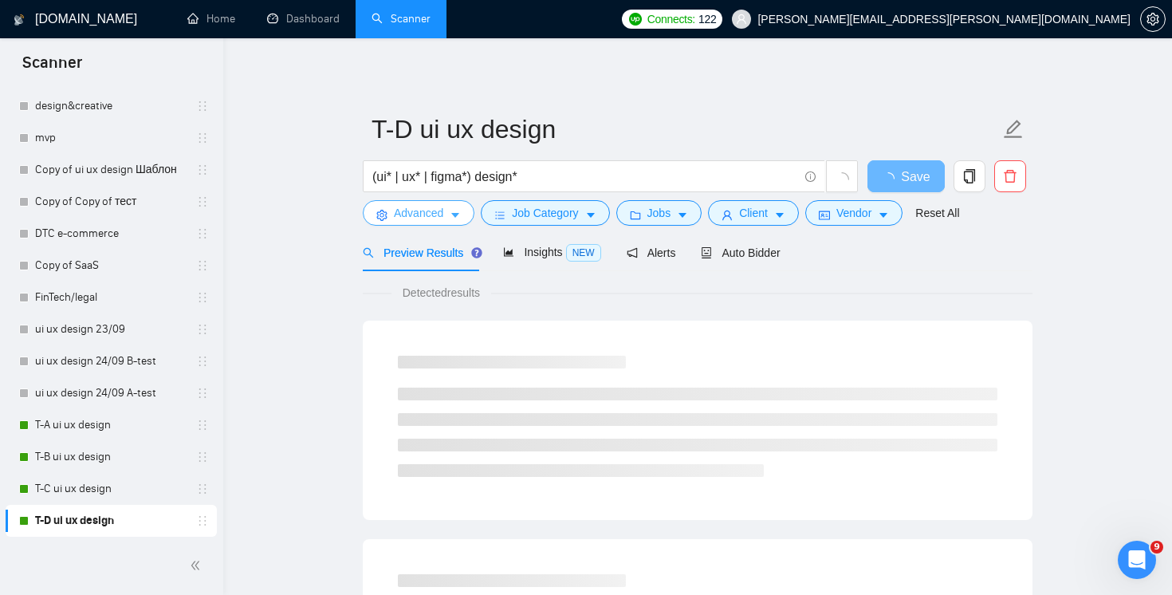
click at [424, 211] on span "Advanced" at bounding box center [418, 213] width 49 height 18
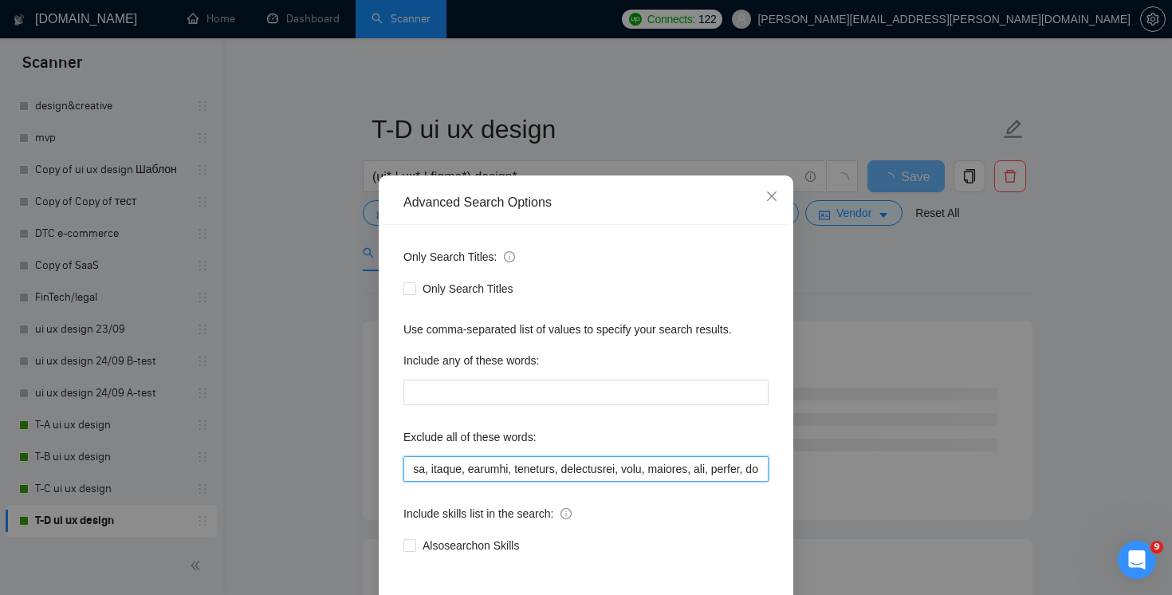
scroll to position [0, 10375]
drag, startPoint x: 651, startPoint y: 466, endPoint x: 988, endPoint y: 533, distance: 342.9
click at [988, 533] on div "Advanced Search Options Only Search Titles: Only Search Titles Use comma-separa…" at bounding box center [586, 297] width 1172 height 595
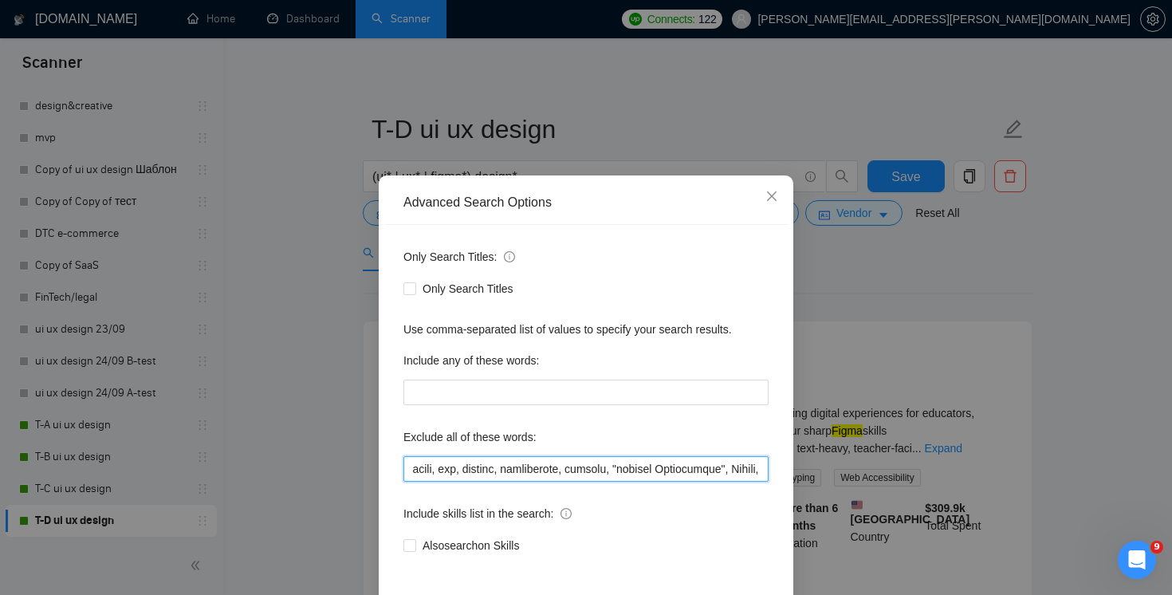
paste input ""Business Developer", "Sales Representative""
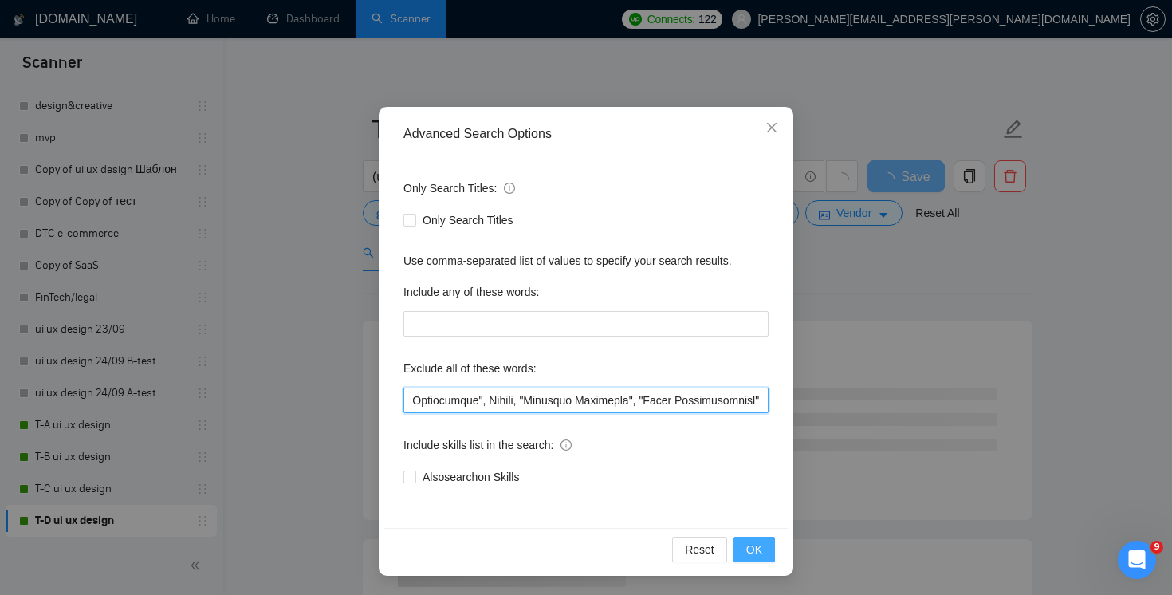
type input ""(No agencies)", FlutterFlow, Chakra,"Chakra UI", ChakraUI , "no agencies",Lear…"
click at [758, 554] on span "OK" at bounding box center [754, 549] width 16 height 18
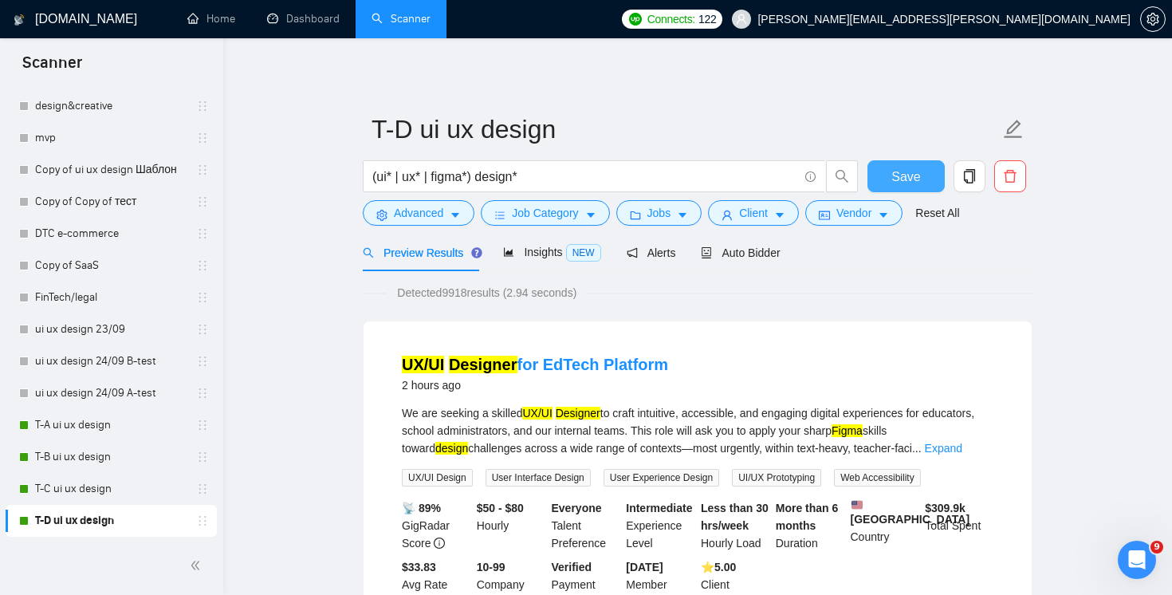
click at [900, 178] on span "Save" at bounding box center [905, 177] width 29 height 20
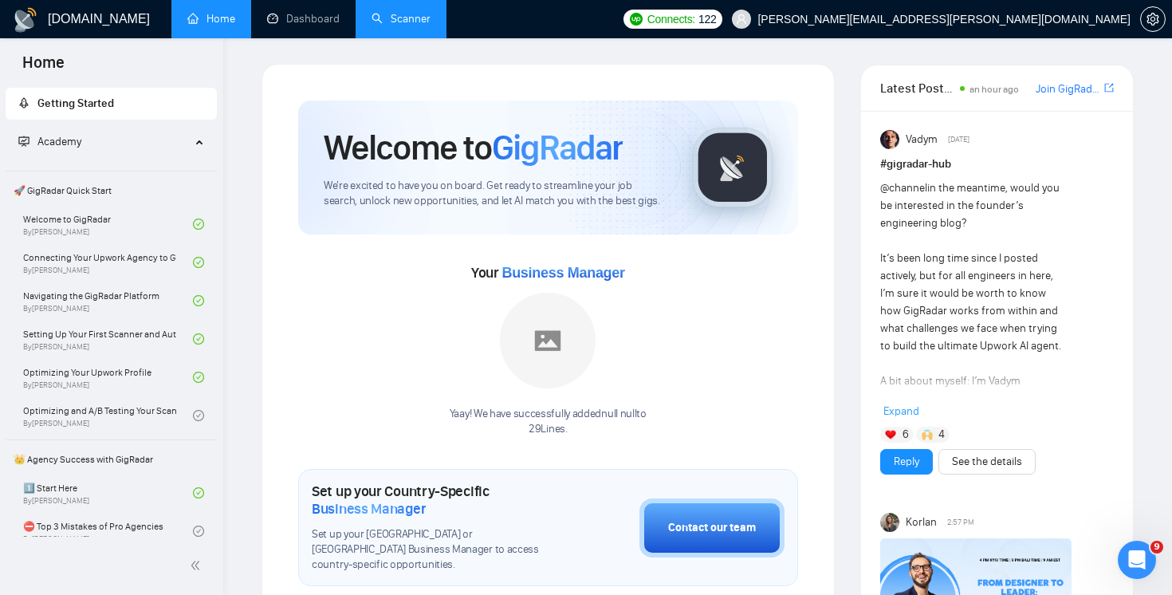
click at [402, 19] on link "Scanner" at bounding box center [400, 19] width 59 height 14
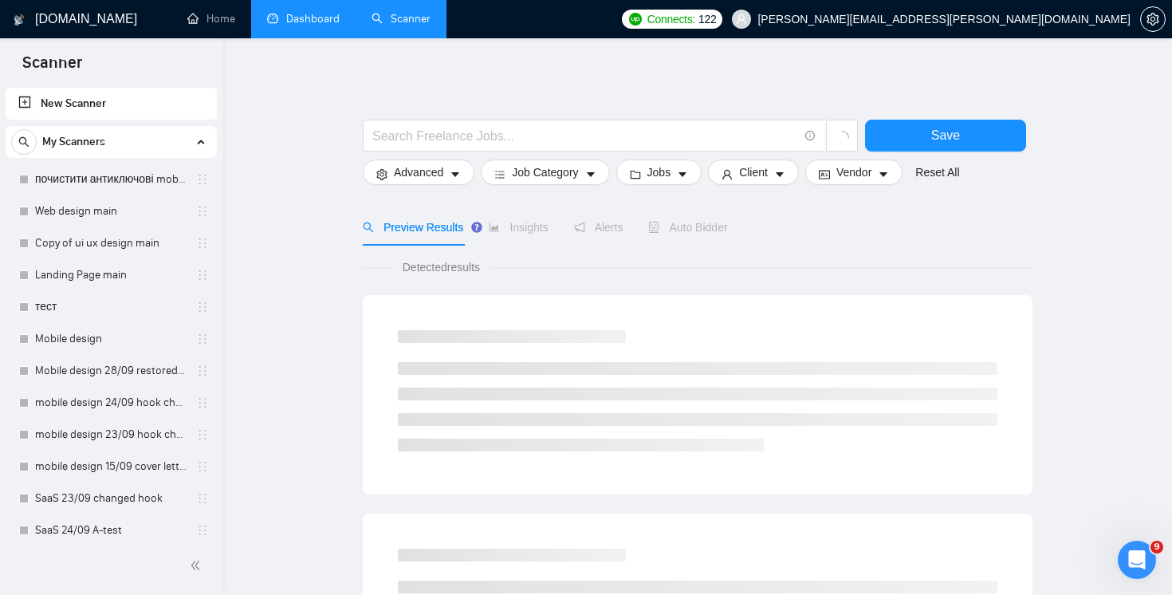
click at [316, 22] on link "Dashboard" at bounding box center [303, 19] width 73 height 14
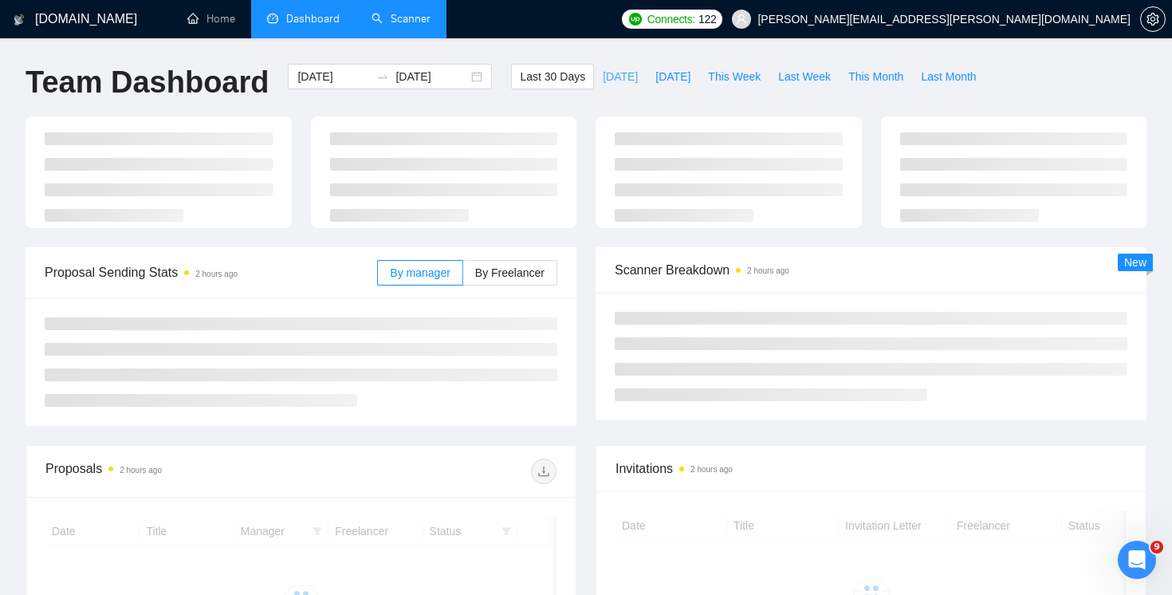
click at [611, 81] on span "[DATE]" at bounding box center [620, 77] width 35 height 18
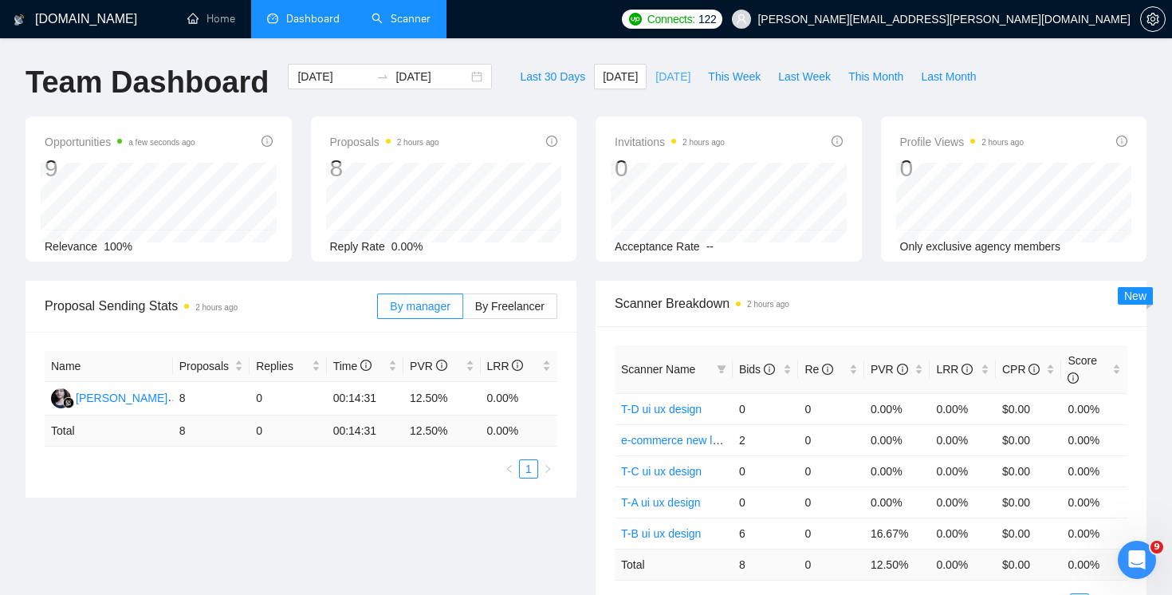
click at [666, 80] on span "[DATE]" at bounding box center [672, 77] width 35 height 18
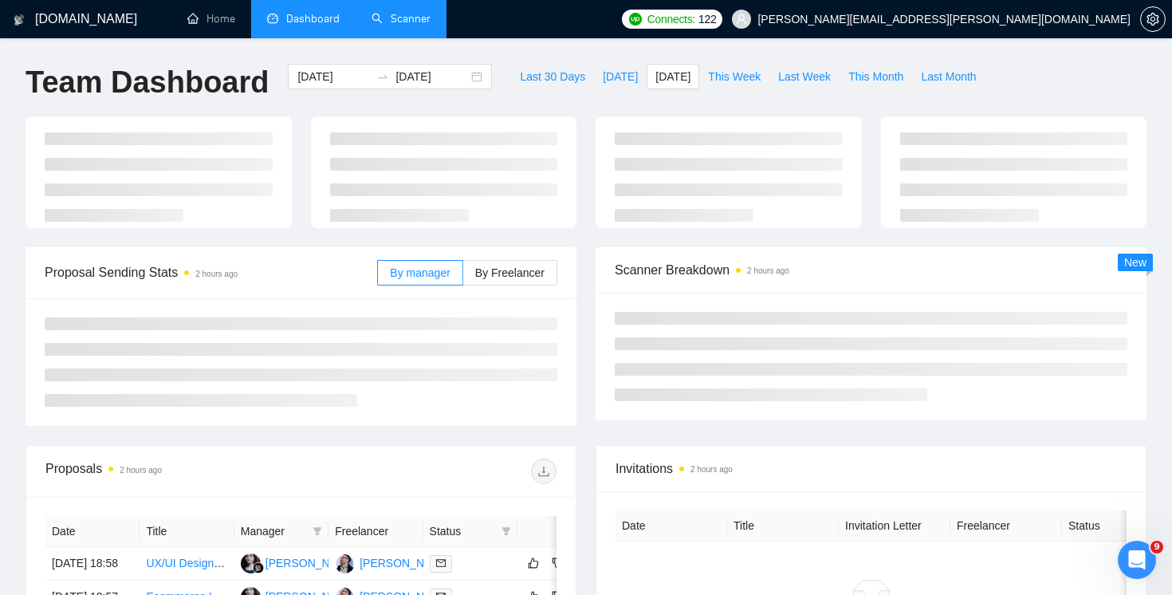
type input "[DATE]"
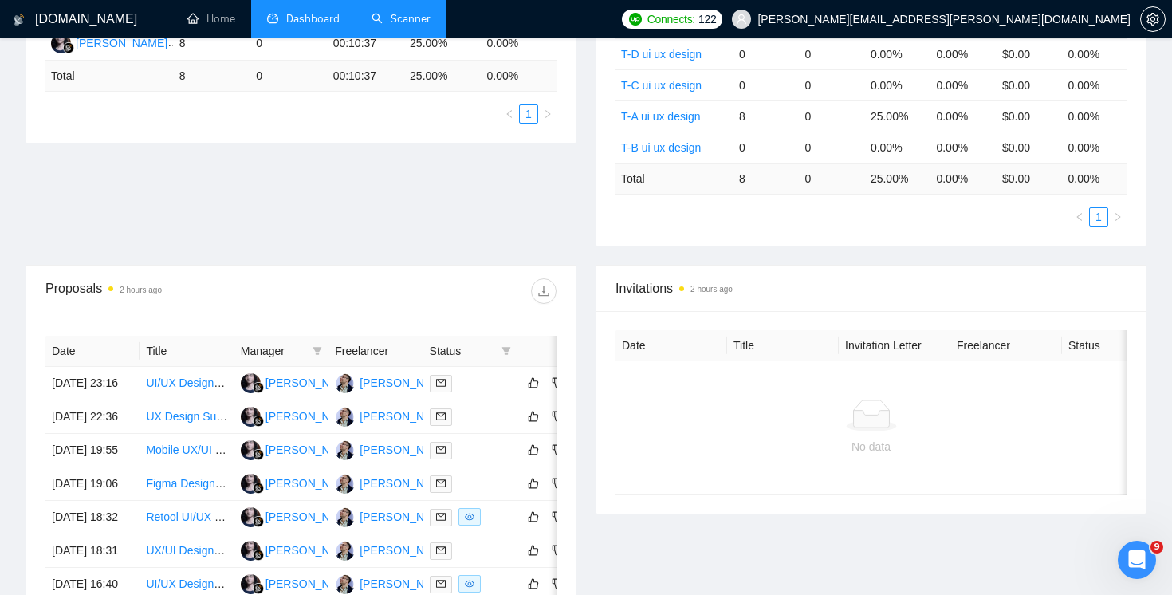
scroll to position [90, 0]
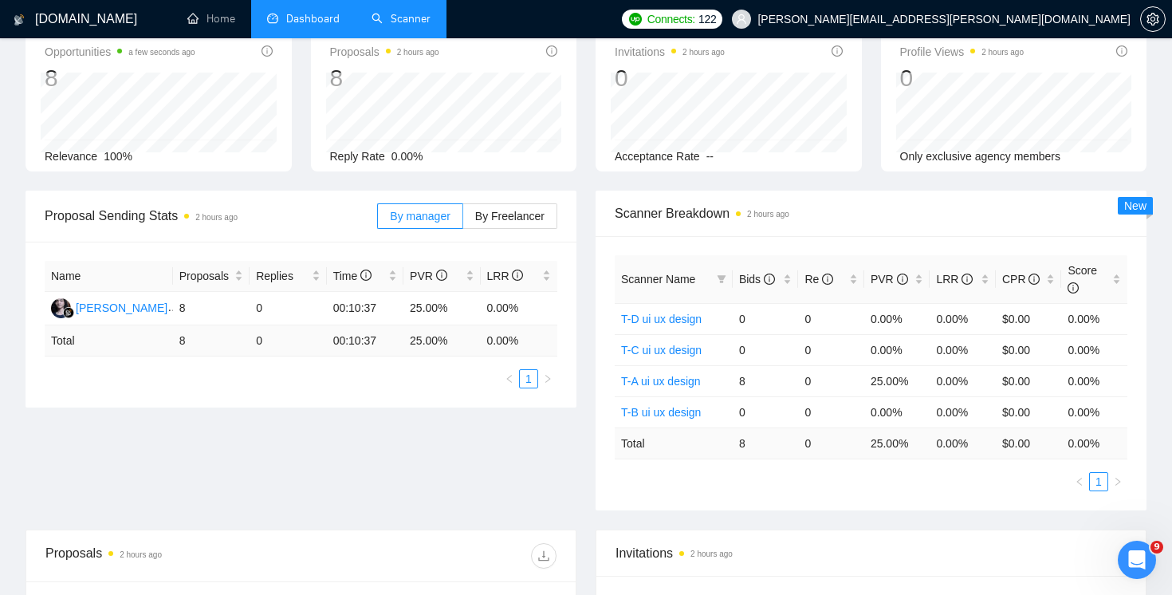
drag, startPoint x: 607, startPoint y: 378, endPoint x: 1149, endPoint y: 329, distance: 543.4
click at [1151, 330] on div "Scanner Breakdown 2 hours ago Scanner Name Bids Re PVR LRR CPR Score T-D ui ux …" at bounding box center [871, 350] width 570 height 320
click at [1128, 402] on div "Scanner Name Bids Re PVR LRR CPR Score T-D ui ux design 0 0 0.00% 0.00% $0.00 0…" at bounding box center [870, 373] width 551 height 274
drag, startPoint x: 1124, startPoint y: 385, endPoint x: 616, endPoint y: 379, distance: 507.7
click at [616, 379] on tr "T-A ui ux design 8 0 25.00% 0.00% $0.00 0.00%" at bounding box center [871, 380] width 512 height 31
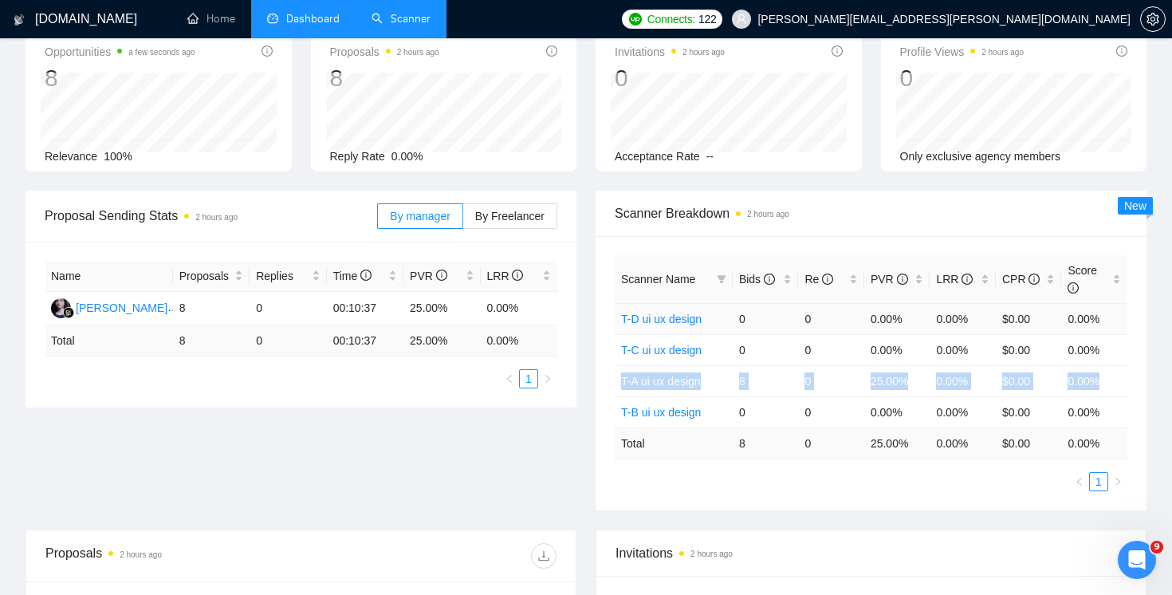
scroll to position [0, 0]
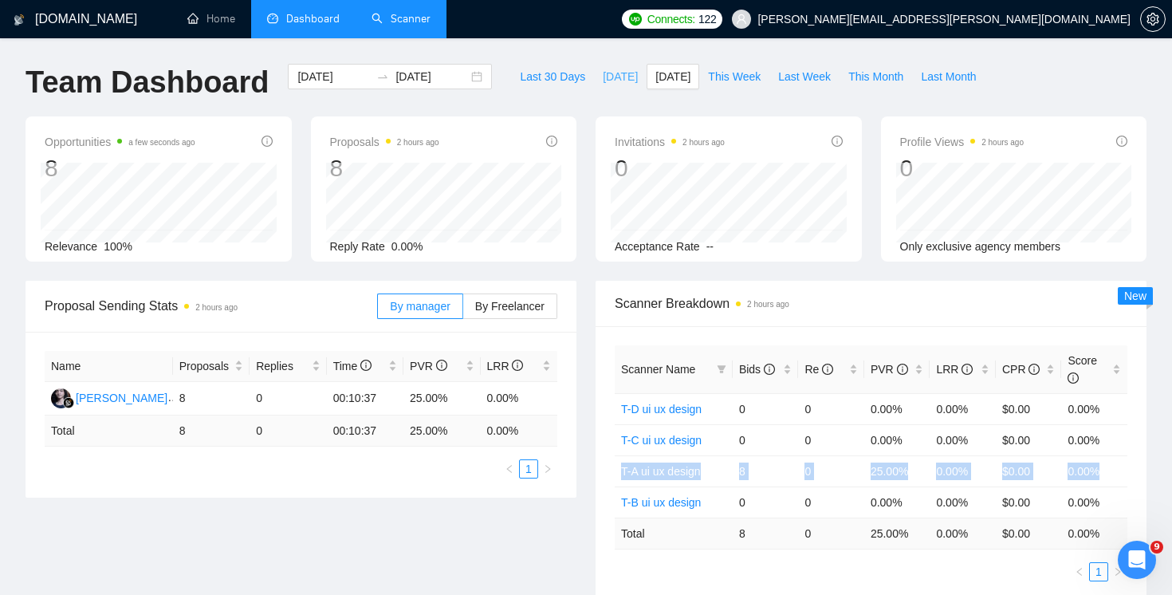
click at [607, 84] on span "[DATE]" at bounding box center [620, 77] width 35 height 18
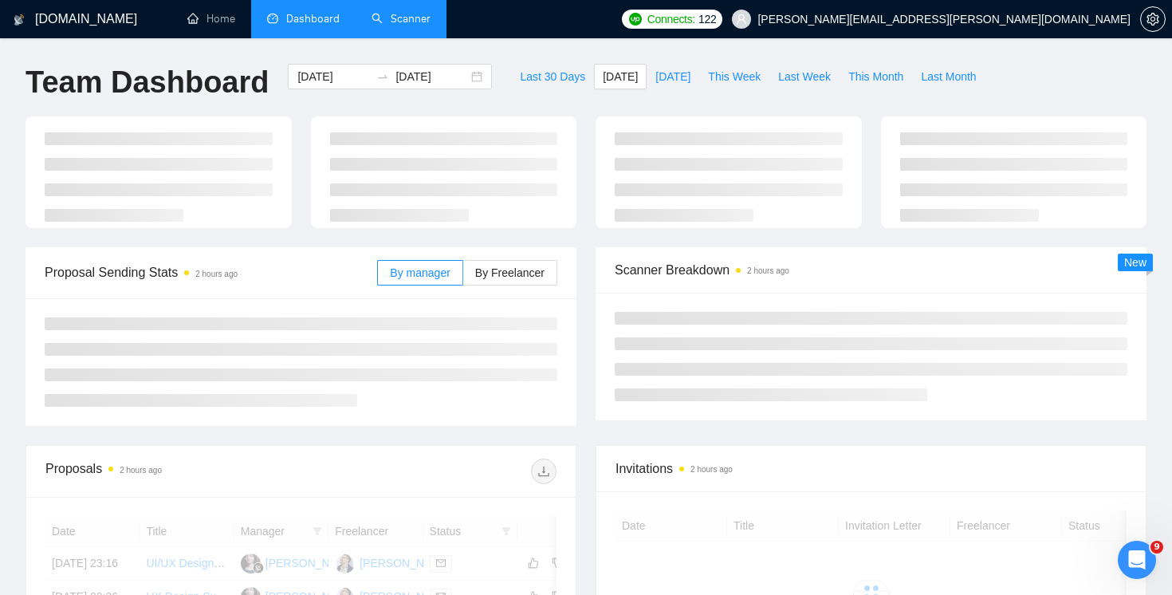
type input "[DATE]"
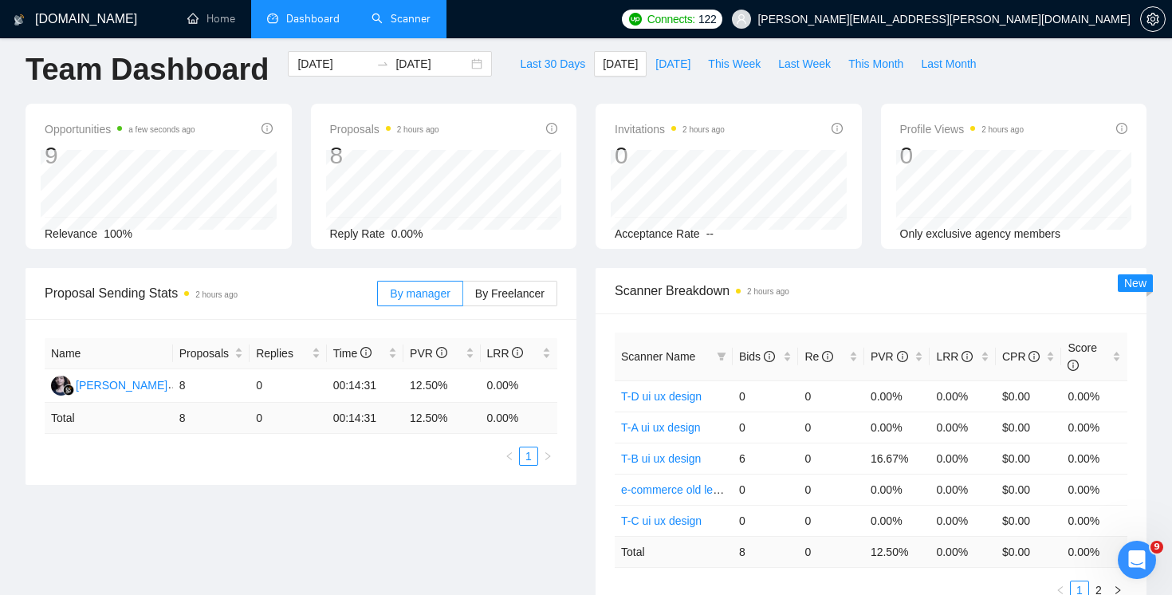
scroll to position [12, 0]
click at [660, 67] on span "[DATE]" at bounding box center [672, 65] width 35 height 18
type input "[DATE]"
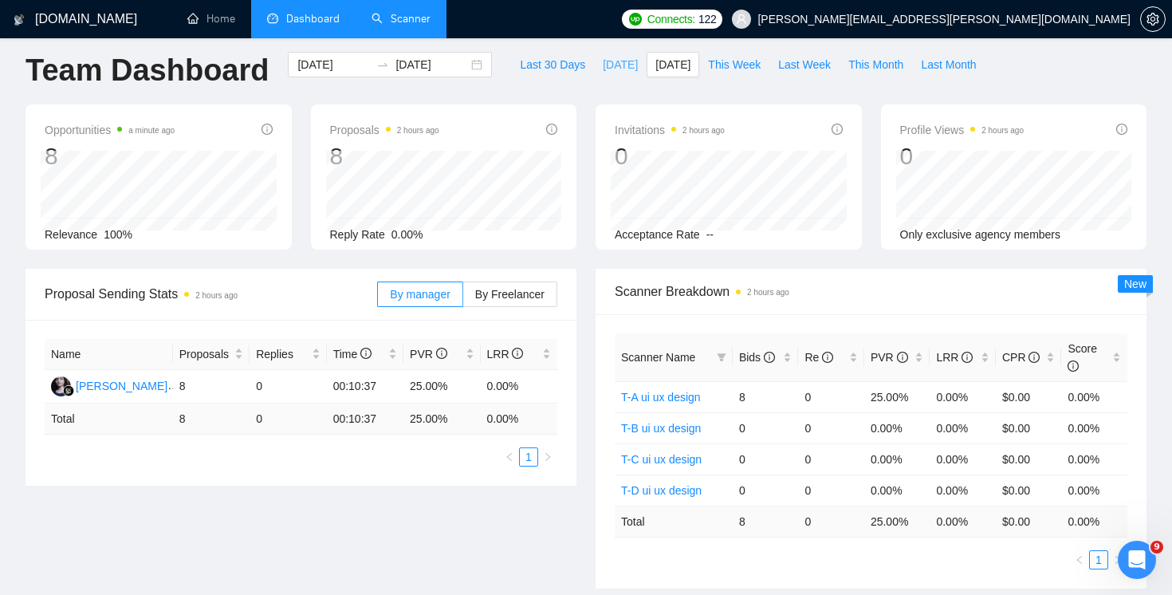
click at [616, 61] on span "[DATE]" at bounding box center [620, 65] width 35 height 18
type input "[DATE]"
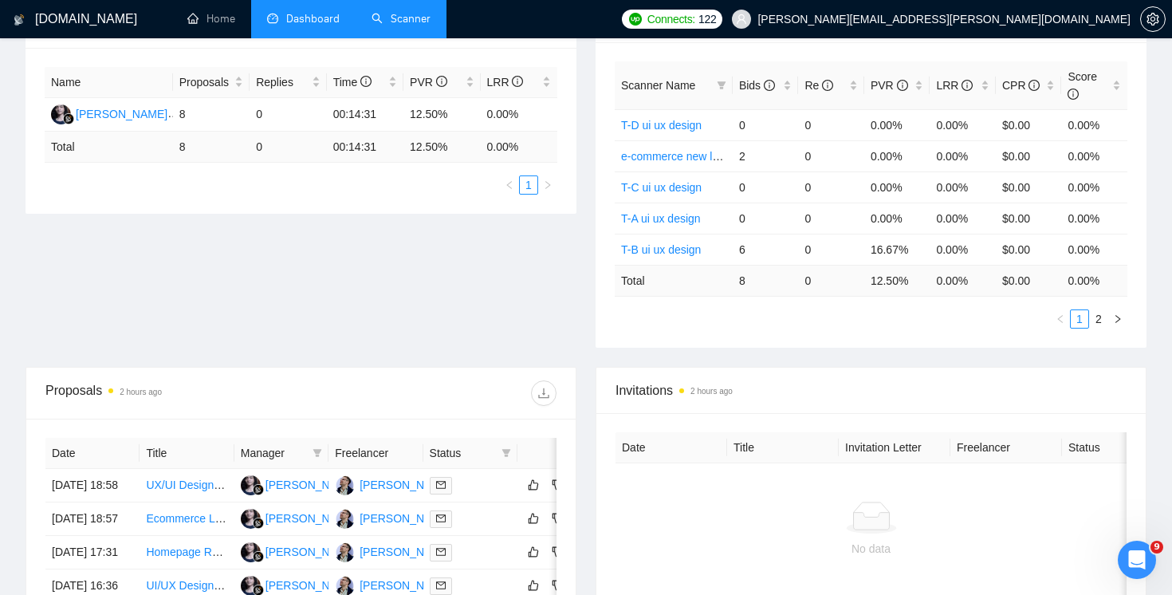
scroll to position [189, 0]
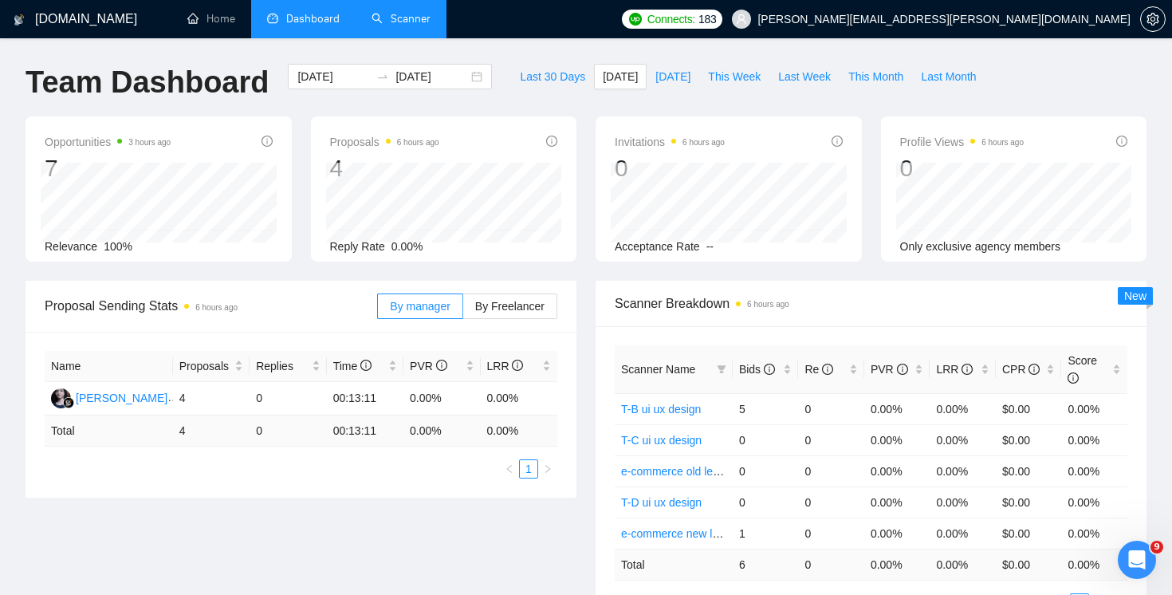
click at [403, 26] on link "Scanner" at bounding box center [400, 19] width 59 height 14
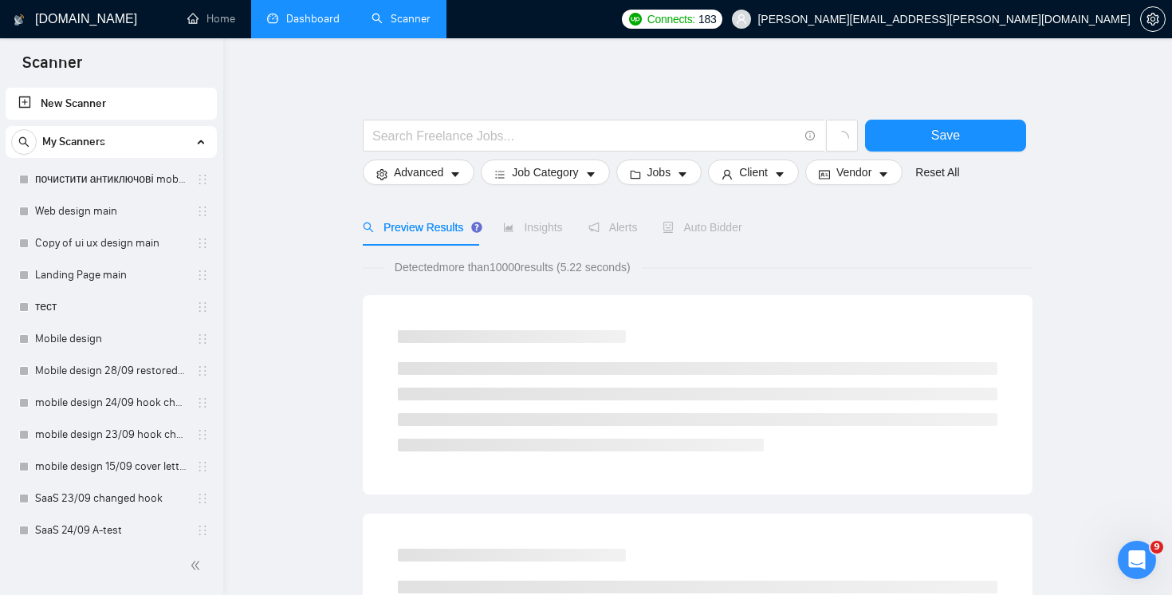
click at [304, 26] on link "Dashboard" at bounding box center [303, 19] width 73 height 14
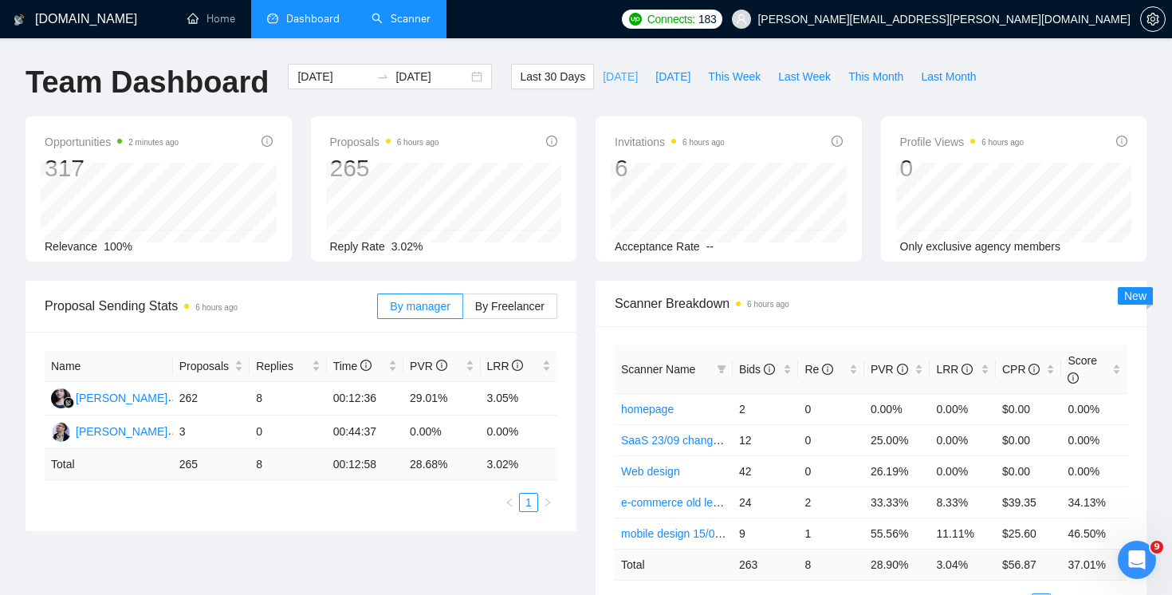
click at [619, 80] on span "[DATE]" at bounding box center [620, 77] width 35 height 18
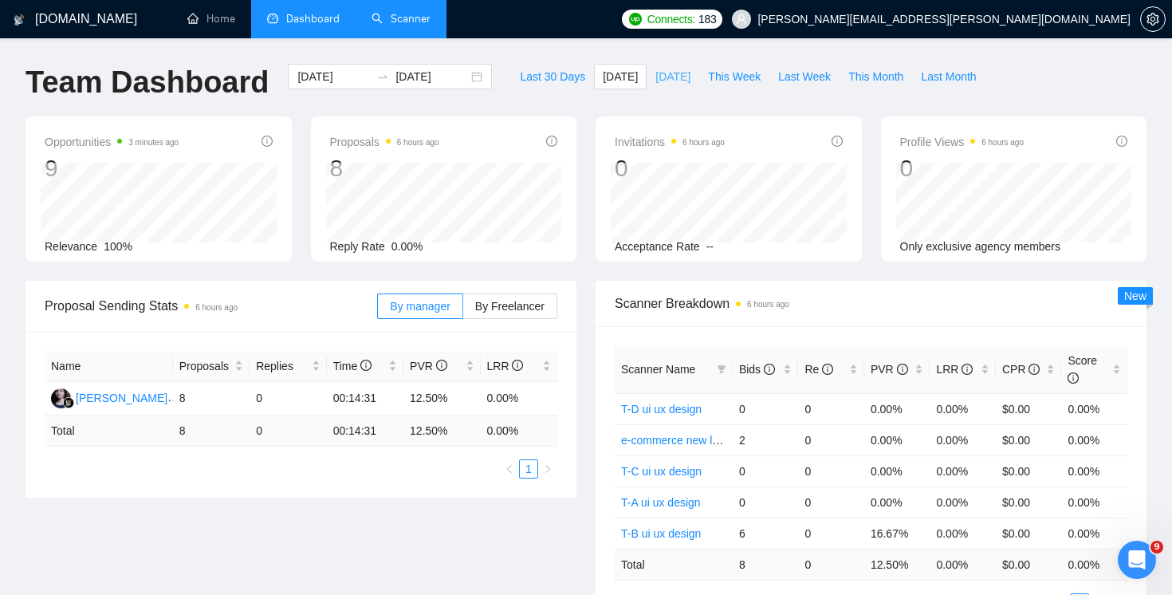
click at [662, 80] on span "[DATE]" at bounding box center [672, 77] width 35 height 18
type input "[DATE]"
click at [603, 68] on span "[DATE]" at bounding box center [620, 77] width 35 height 18
type input "[DATE]"
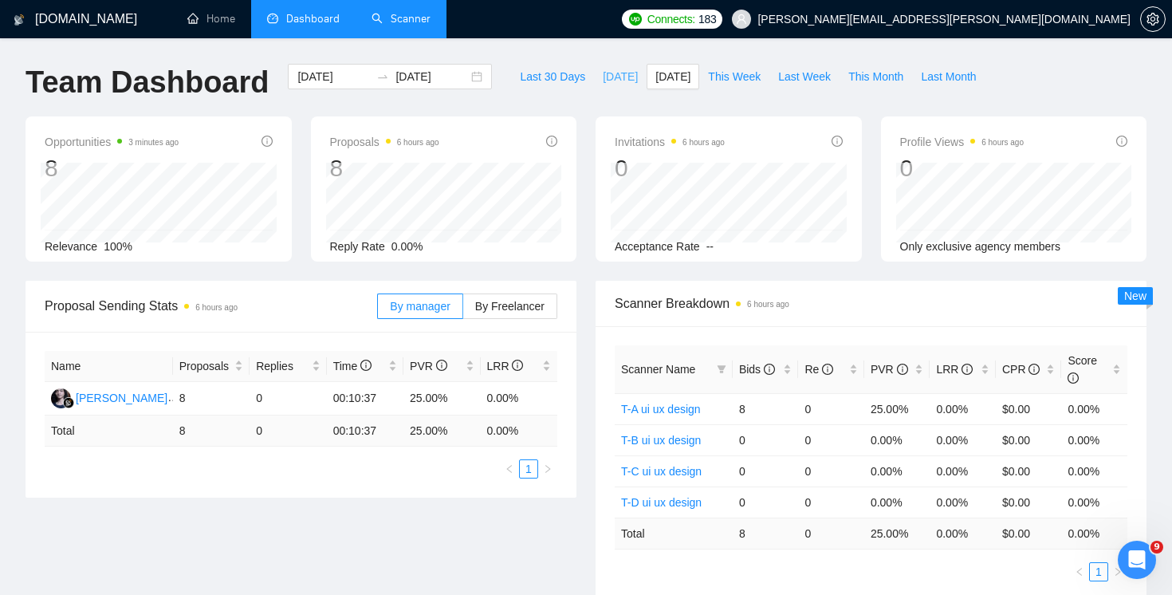
type input "[DATE]"
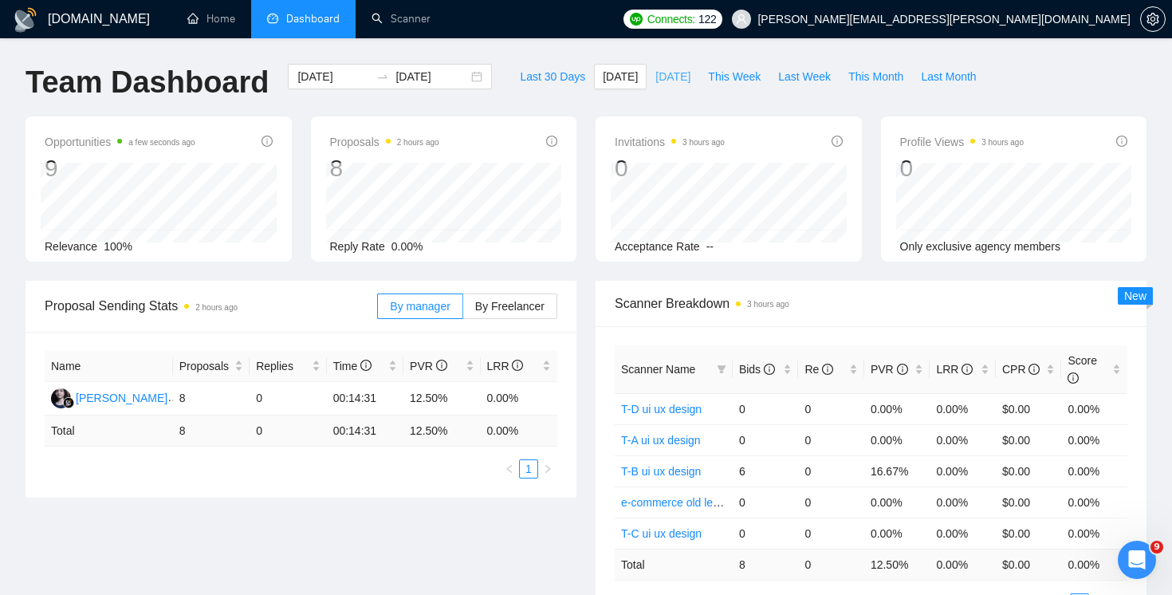
click at [661, 77] on span "[DATE]" at bounding box center [672, 77] width 35 height 18
type input "[DATE]"
click at [615, 80] on span "[DATE]" at bounding box center [620, 77] width 35 height 18
type input "[DATE]"
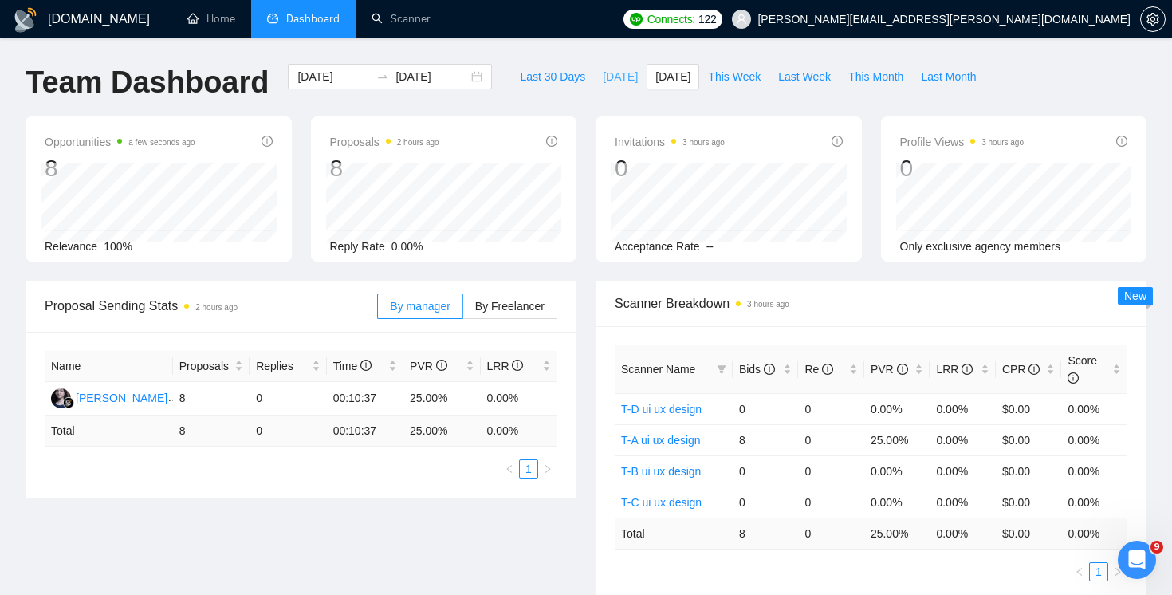
type input "[DATE]"
click at [655, 84] on span "[DATE]" at bounding box center [672, 77] width 35 height 18
type input "[DATE]"
